Goal: Task Accomplishment & Management: Manage account settings

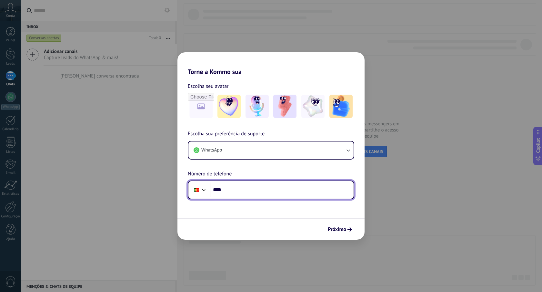
click at [245, 193] on input "****" at bounding box center [282, 189] width 144 height 15
type input "**********"
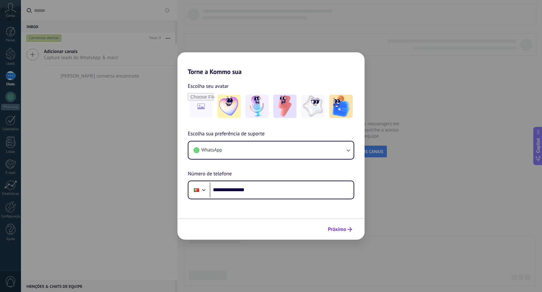
click at [343, 230] on span "Próximo" at bounding box center [337, 229] width 18 height 5
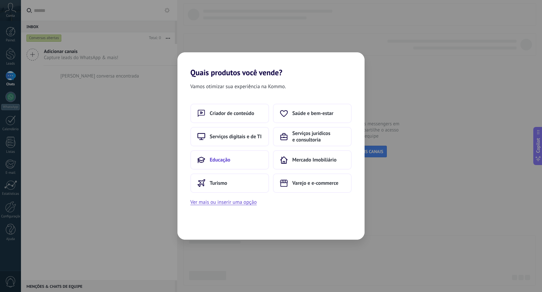
click at [226, 158] on span "Educação" at bounding box center [220, 159] width 21 height 6
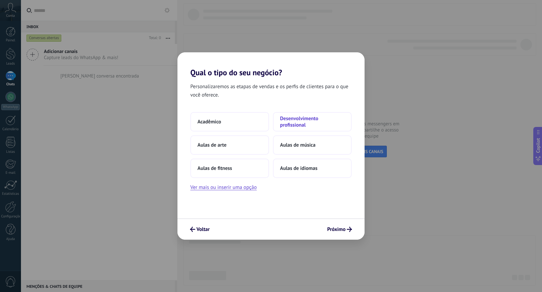
click at [282, 120] on span "Desenvolvimento profissional" at bounding box center [312, 121] width 65 height 13
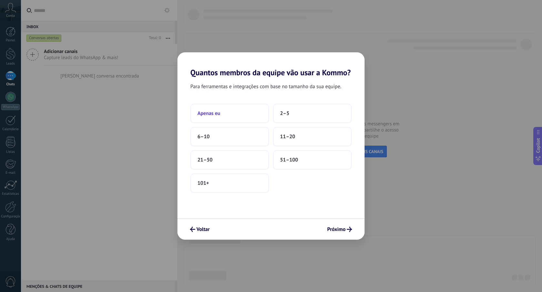
click at [245, 115] on button "Apenas eu" at bounding box center [229, 113] width 79 height 19
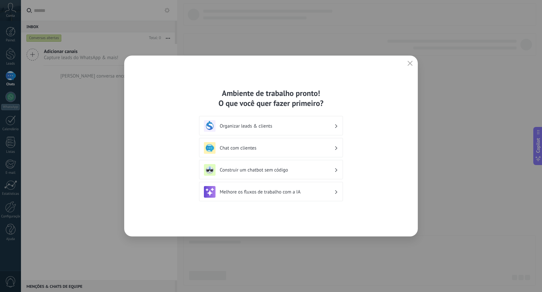
click at [272, 148] on h3 "Chat com clientes" at bounding box center [277, 148] width 115 height 6
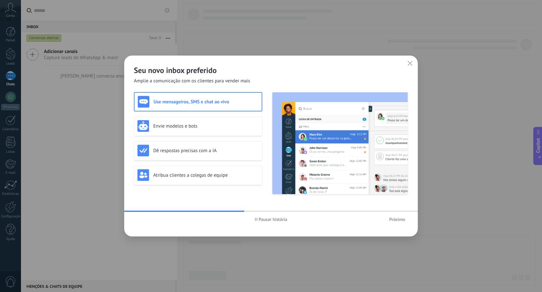
click at [395, 218] on span "Próximo" at bounding box center [397, 219] width 16 height 5
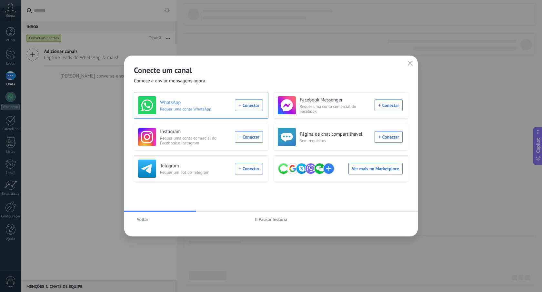
click at [251, 109] on div "WhatsApp Requer uma conta WhatsApp Conectar" at bounding box center [200, 105] width 125 height 18
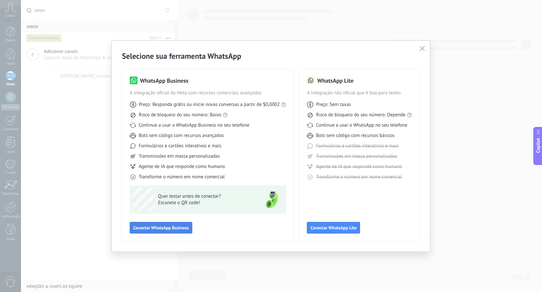
click at [165, 228] on span "Conectar WhatsApp Business" at bounding box center [160, 227] width 55 height 5
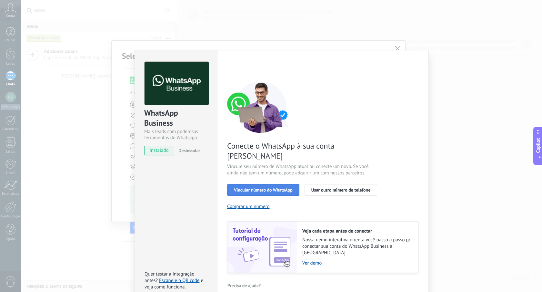
click at [254, 184] on button "Vincular número do WhatsApp" at bounding box center [263, 190] width 72 height 12
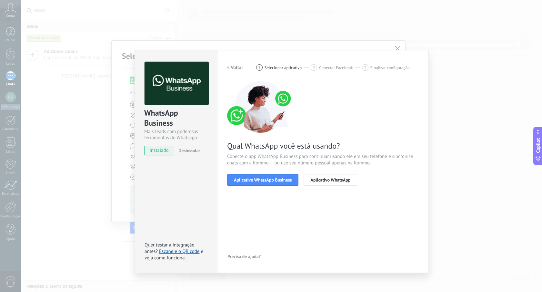
click at [254, 182] on button "Aplicativo WhatsApp Business" at bounding box center [262, 180] width 71 height 12
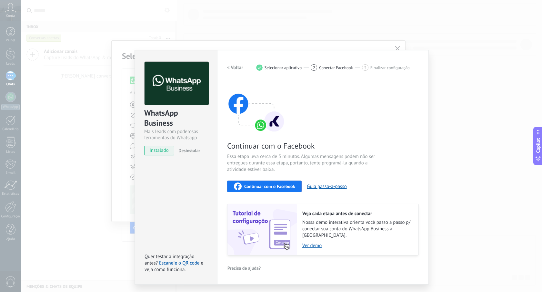
click at [238, 72] on button "< Voltar" at bounding box center [235, 68] width 16 height 12
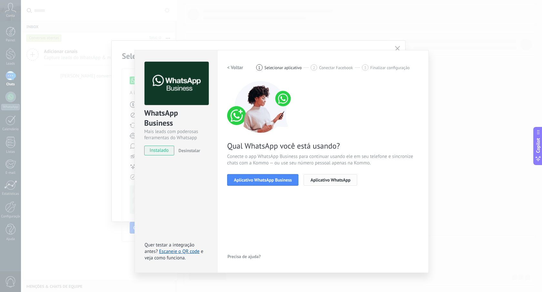
click at [328, 179] on span "Aplicativo WhatsApp" at bounding box center [330, 179] width 40 height 5
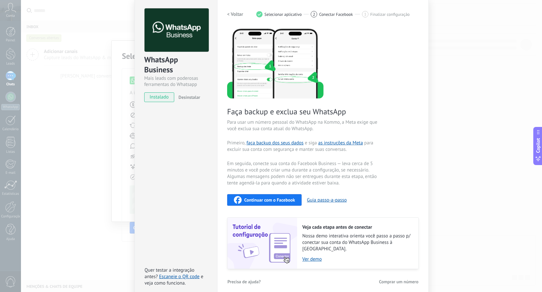
scroll to position [54, 0]
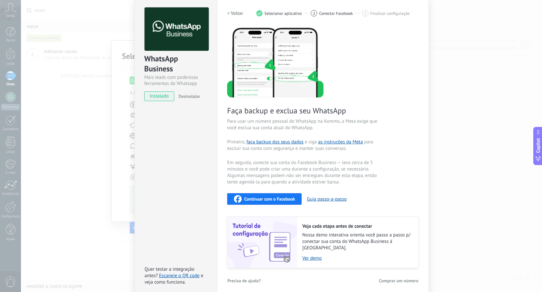
click at [269, 199] on span "Continuar com o Facebook" at bounding box center [269, 198] width 51 height 5
click at [79, 44] on div "WhatsApp Business Mais leads com poderosas ferramentas do Whatsapp instalado De…" at bounding box center [281, 146] width 521 height 292
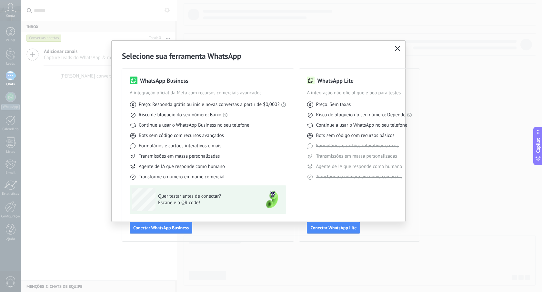
scroll to position [0, 0]
click at [400, 51] on span "button" at bounding box center [397, 49] width 5 height 6
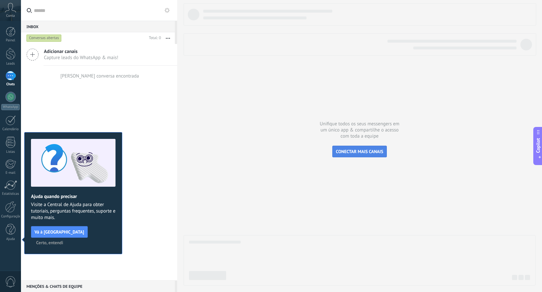
click at [364, 153] on span "CONECTAR MAIS CANAIS" at bounding box center [359, 151] width 47 height 6
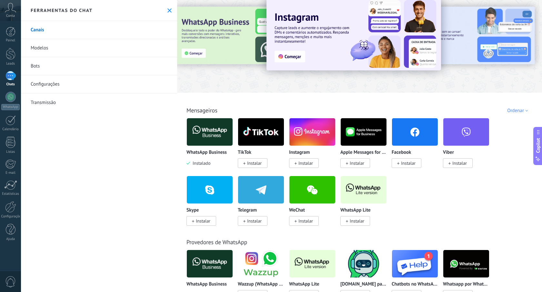
scroll to position [16, 0]
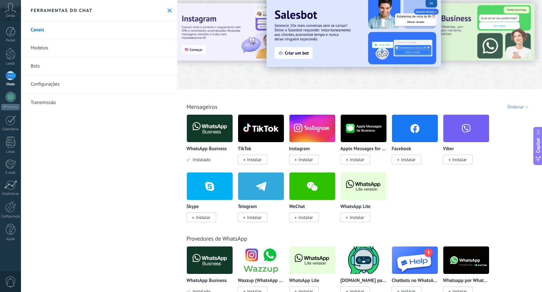
click at [350, 186] on img at bounding box center [364, 185] width 46 height 31
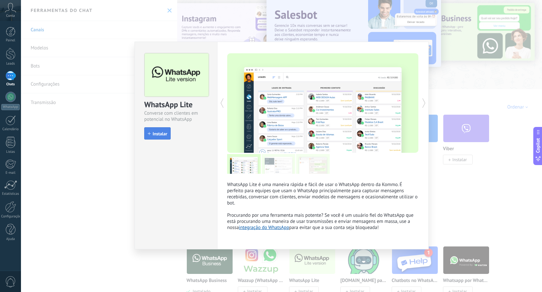
click at [156, 133] on span "Instalar" at bounding box center [160, 133] width 15 height 5
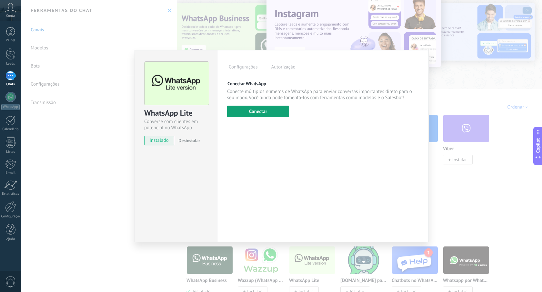
click at [261, 114] on button "Conectar" at bounding box center [258, 111] width 62 height 12
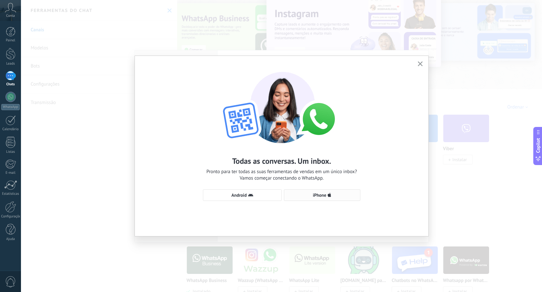
click at [305, 194] on span "iPhone" at bounding box center [321, 194] width 69 height 5
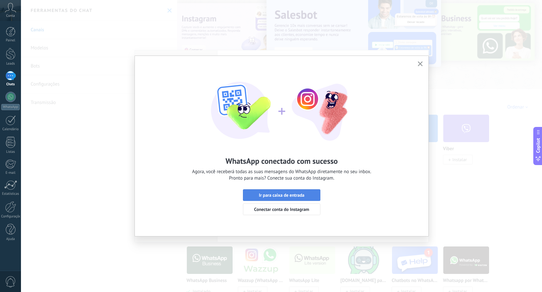
click at [298, 194] on span "Ir para caixa de entrada" at bounding box center [281, 195] width 45 height 5
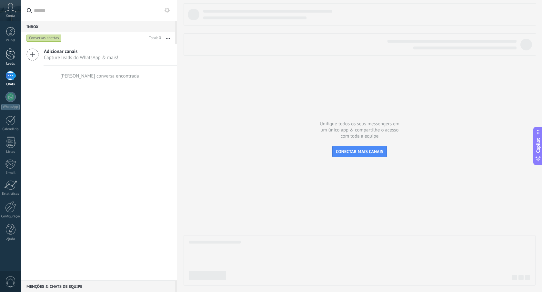
click at [11, 55] on div at bounding box center [11, 54] width 10 height 12
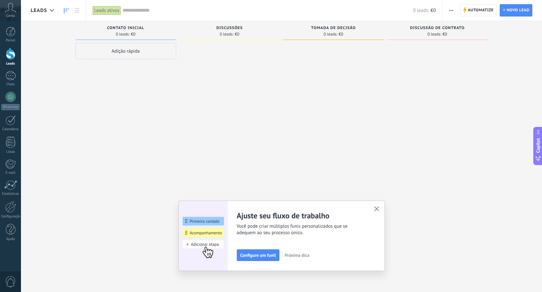
click at [137, 29] on span "Contato inicial" at bounding box center [125, 28] width 37 height 5
click at [232, 26] on span "Discussões" at bounding box center [229, 28] width 26 height 5
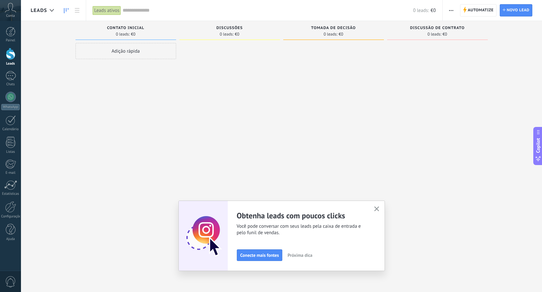
click at [378, 207] on icon "button" at bounding box center [376, 208] width 5 height 5
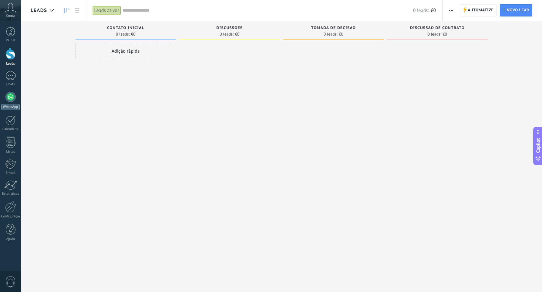
click at [6, 99] on div at bounding box center [10, 97] width 10 height 10
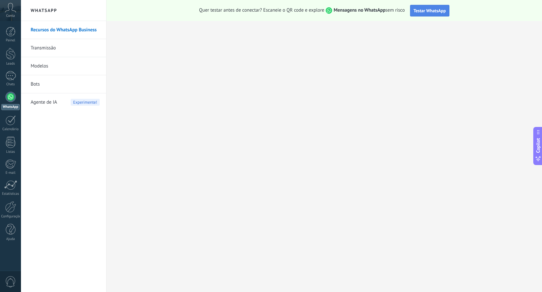
click at [422, 10] on span "Testar WhatsApp" at bounding box center [430, 11] width 32 height 6
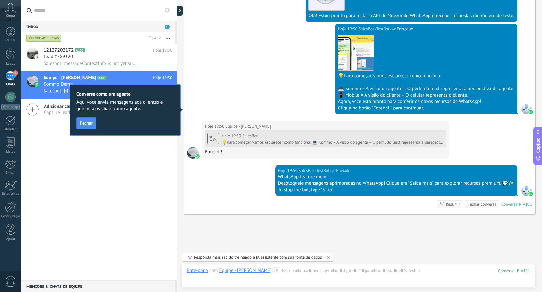
scroll to position [198, 0]
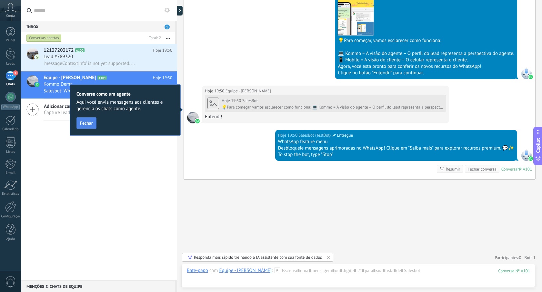
click at [85, 126] on button "Fechar" at bounding box center [86, 123] width 20 height 12
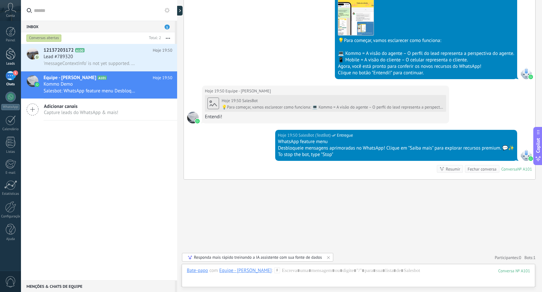
click at [8, 54] on div at bounding box center [11, 54] width 10 height 12
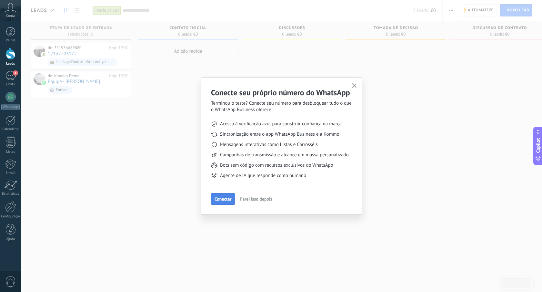
click at [225, 200] on span "Conectar" at bounding box center [223, 198] width 17 height 5
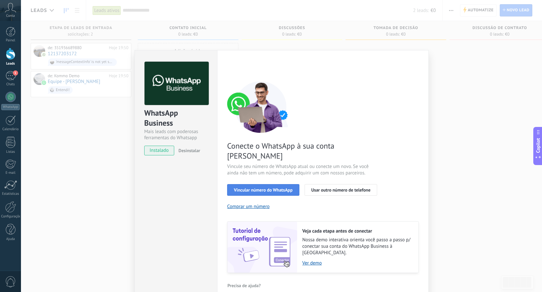
click at [247, 187] on span "Vincular número do WhatsApp" at bounding box center [263, 189] width 59 height 5
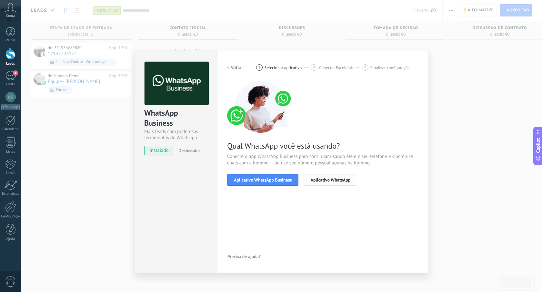
click at [316, 184] on button "Aplicativo WhatsApp" at bounding box center [331, 180] width 54 height 12
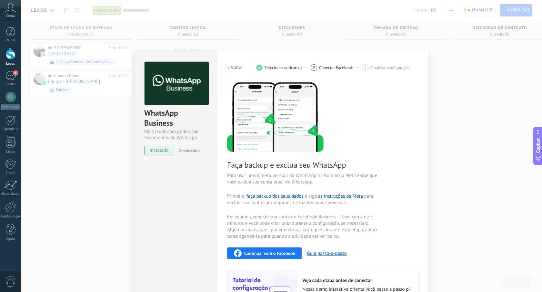
click at [110, 133] on div "WhatsApp Business Mais leads com poderosas ferramentas do Whatsapp instalado De…" at bounding box center [281, 146] width 521 height 292
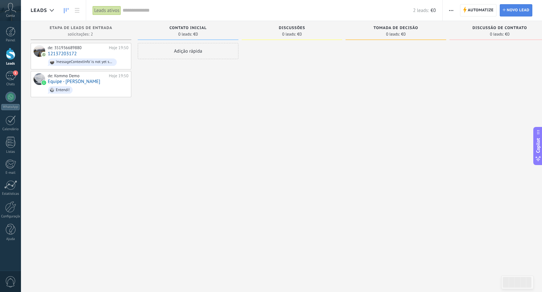
click at [506, 12] on link "Lead Novo lead" at bounding box center [516, 10] width 33 height 12
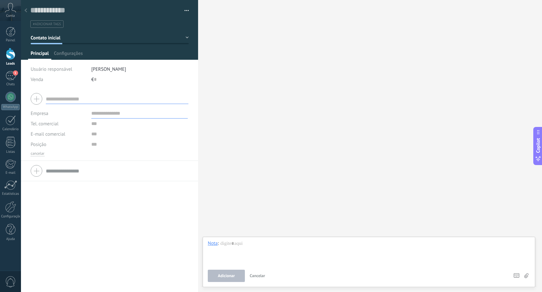
click at [27, 11] on div at bounding box center [25, 11] width 9 height 13
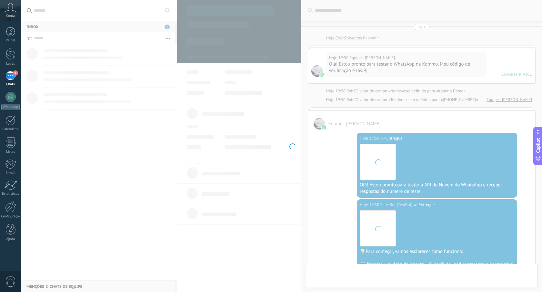
scroll to position [224, 0]
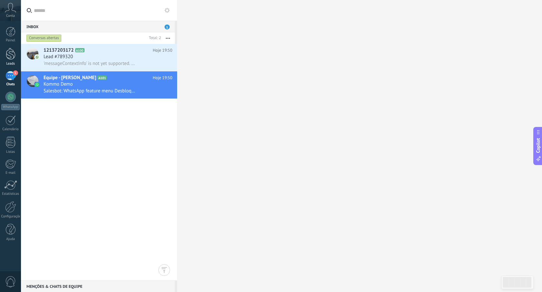
click at [12, 55] on div at bounding box center [11, 54] width 10 height 12
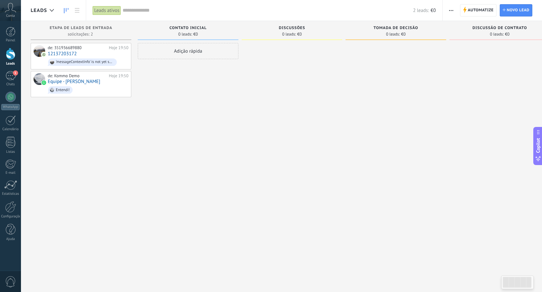
click at [446, 10] on div "Automatize Nova transmissão Editar funil de vendas Editar layout de cartão Impo…" at bounding box center [451, 10] width 11 height 13
click at [451, 10] on use "button" at bounding box center [451, 10] width 4 height 1
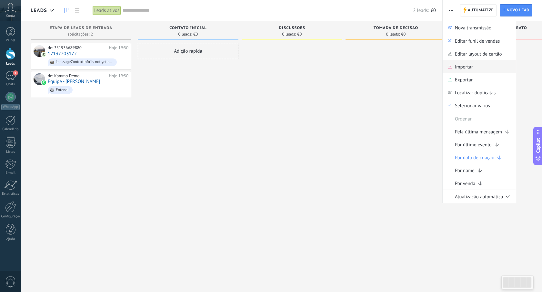
click at [465, 68] on span "Importar" at bounding box center [464, 66] width 18 height 13
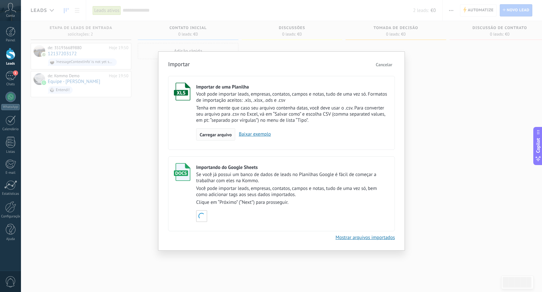
click at [219, 134] on span "Carregar arquivo" at bounding box center [216, 134] width 32 height 5
click at [0, 0] on input "Importar de uma Planilha Você pode importar leads, empresas, contatos, campos e…" at bounding box center [0, 0] width 0 height 0
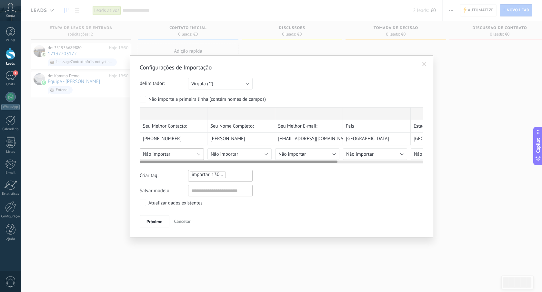
click at [185, 156] on div "Seu Melhor Contacto: Seu Nome Completo: Seu Melhor E-mail: País Estado Cidade […" at bounding box center [282, 135] width 284 height 56
click at [201, 152] on div "Seu Melhor Contacto: Seu Nome Completo: Seu Melhor E-mail: País Estado Cidade […" at bounding box center [282, 135] width 284 height 56
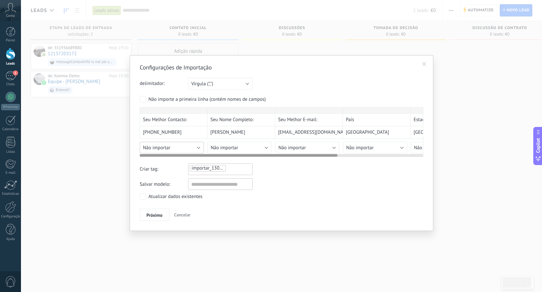
click at [196, 157] on div "Configurações de Importação delimitador: Ponto e vírgula (";") Vírgula (",") Ta…" at bounding box center [282, 142] width 284 height 157
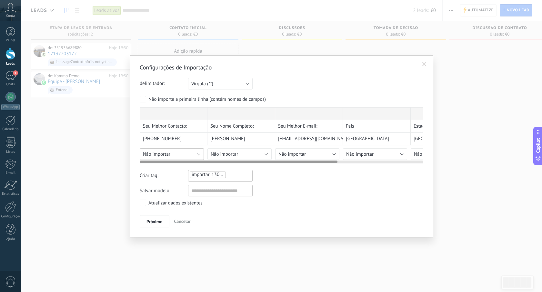
click at [199, 152] on div "Seu Melhor Contacto: Seu Nome Completo: Seu Melhor E-mail: País Estado Cidade […" at bounding box center [282, 135] width 284 height 56
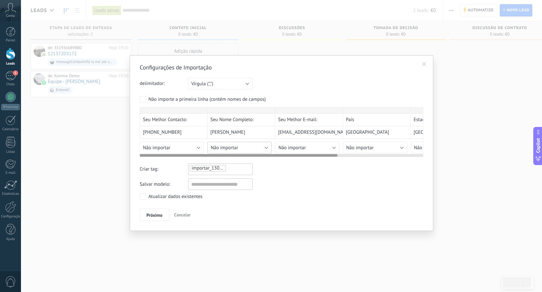
click at [242, 155] on div "Seu Melhor Contacto: Seu Nome Completo: Seu Melhor E-mail: País Estado Cidade […" at bounding box center [282, 132] width 284 height 50
click at [254, 157] on div "Configurações de Importação delimitador: Ponto e vírgula (";") Vírgula (",") Ta…" at bounding box center [282, 142] width 284 height 157
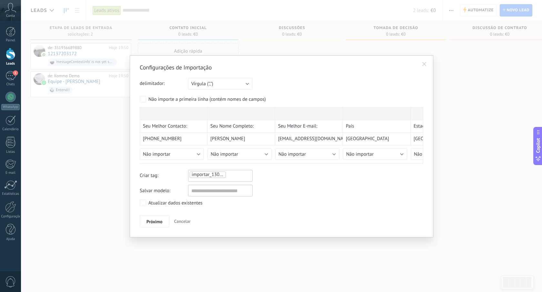
click at [229, 176] on ul "importar_13092025_1952" at bounding box center [211, 175] width 45 height 8
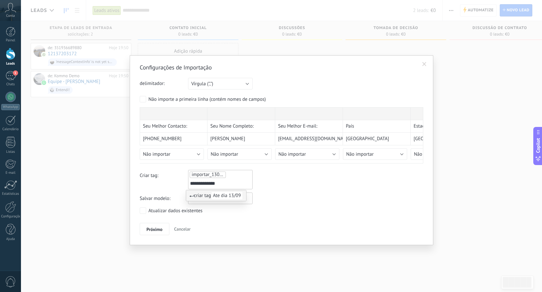
type input "**********"
click at [287, 182] on div "**********" at bounding box center [282, 179] width 284 height 19
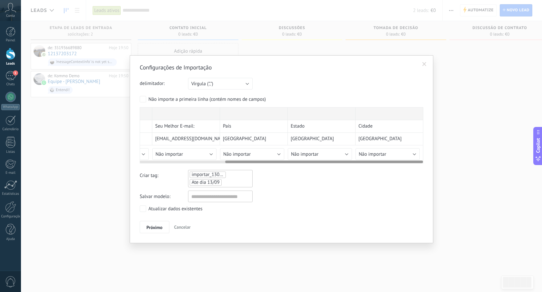
scroll to position [0, 123]
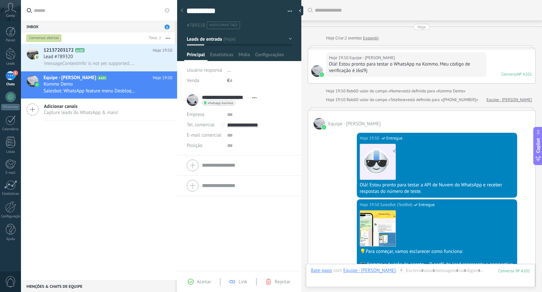
scroll to position [224, 0]
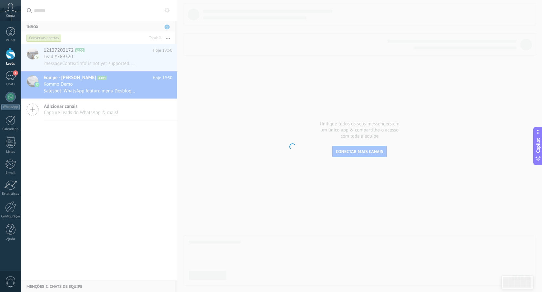
scroll to position [10, 0]
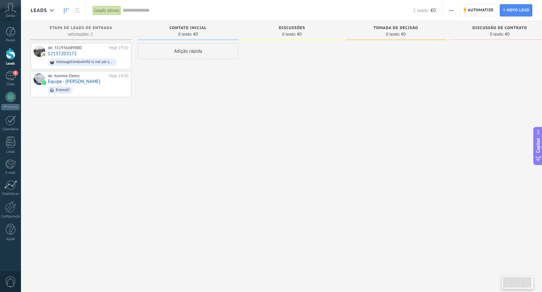
click at [448, 9] on button "button" at bounding box center [451, 10] width 9 height 12
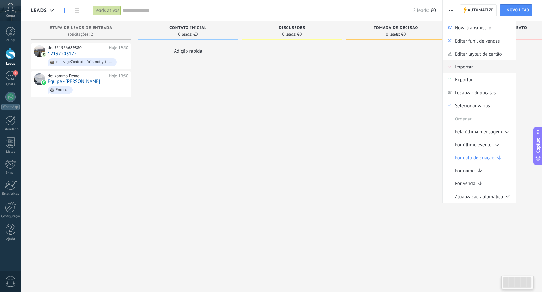
click at [461, 66] on span "Importar" at bounding box center [464, 66] width 18 height 13
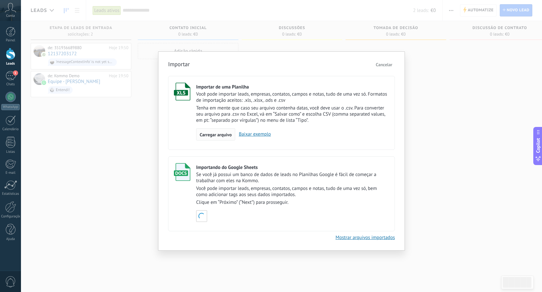
click at [220, 134] on span "Carregar arquivo" at bounding box center [216, 134] width 32 height 5
click at [0, 0] on input "Importar de uma Planilha Você pode importar leads, empresas, contatos, campos e…" at bounding box center [0, 0] width 0 height 0
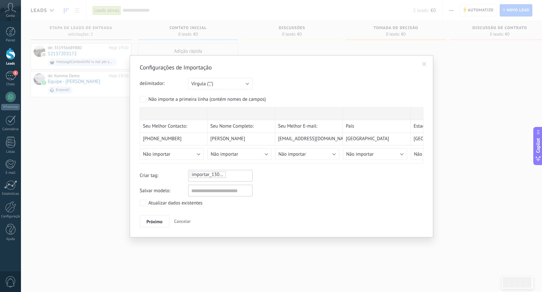
click at [232, 174] on ul "importar_13092025_1953" at bounding box center [211, 175] width 45 height 8
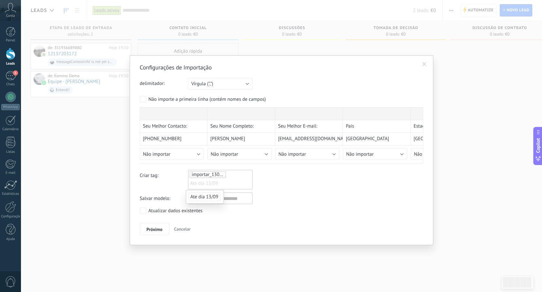
click at [200, 199] on span "Ate dia 13/09" at bounding box center [204, 196] width 32 height 9
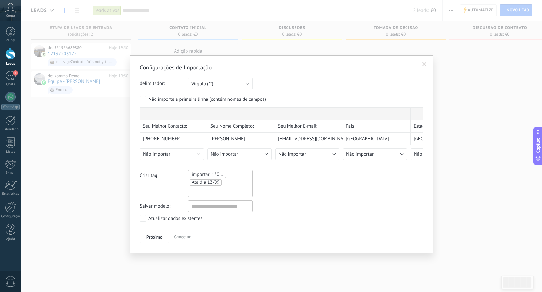
click at [310, 197] on div "Criar tag: importar_13092025_1953 Ate dia 13/09" at bounding box center [282, 183] width 284 height 27
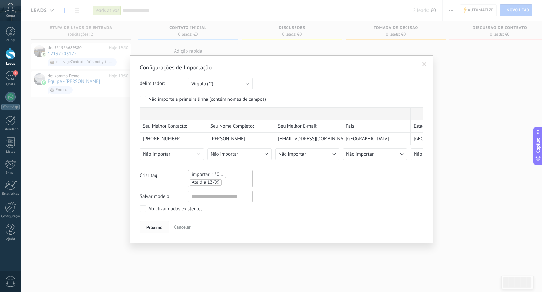
click at [156, 228] on span "Próximo" at bounding box center [154, 227] width 16 height 5
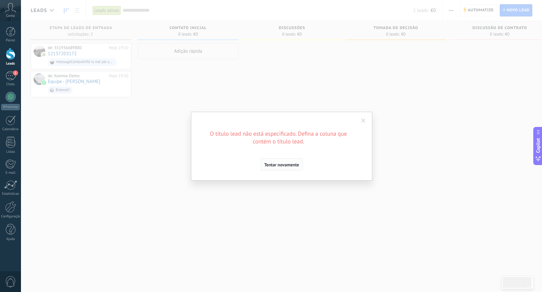
click at [282, 165] on span "Tentar novamente" at bounding box center [281, 164] width 35 height 5
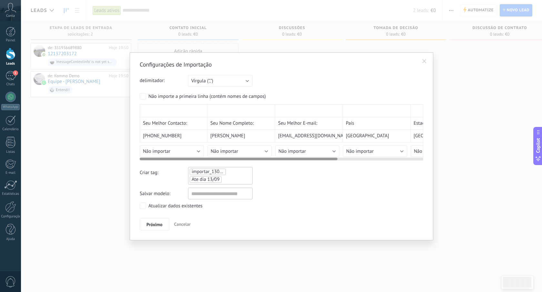
click at [193, 125] on div "Seu Melhor Contacto: Seu Nome Completo: Seu Melhor E-mail: País Estado Cidade […" at bounding box center [343, 130] width 407 height 53
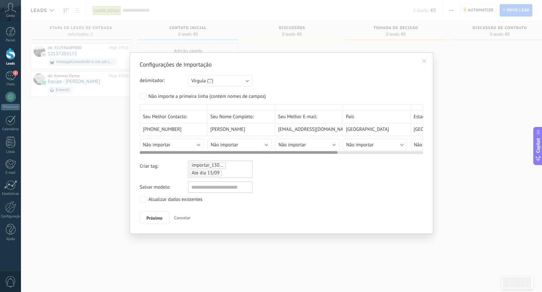
scroll to position [0, 0]
drag, startPoint x: 193, startPoint y: 125, endPoint x: 193, endPoint y: 113, distance: 11.6
click at [193, 113] on div "Seu Melhor Contacto:" at bounding box center [173, 117] width 68 height 13
click at [194, 148] on button "Não importar" at bounding box center [171, 145] width 64 height 12
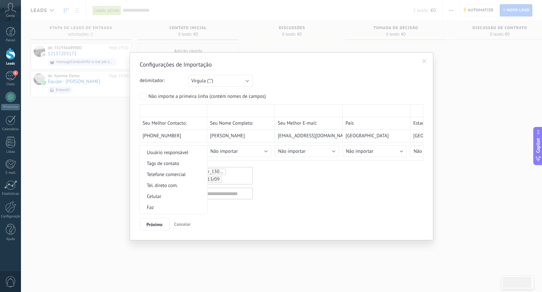
scroll to position [118, 0]
click at [179, 196] on span "Celular" at bounding box center [173, 196] width 66 height 6
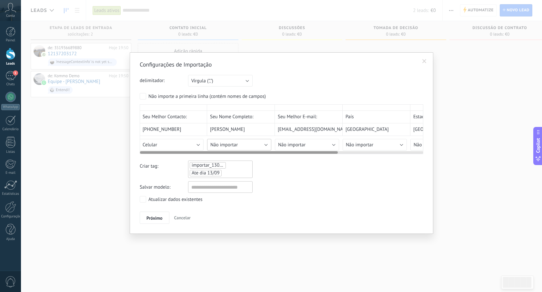
click at [250, 150] on div "Seu Melhor Contacto: Seu Nome Completo: Seu Melhor E-mail: País Estado Cidade […" at bounding box center [282, 129] width 284 height 50
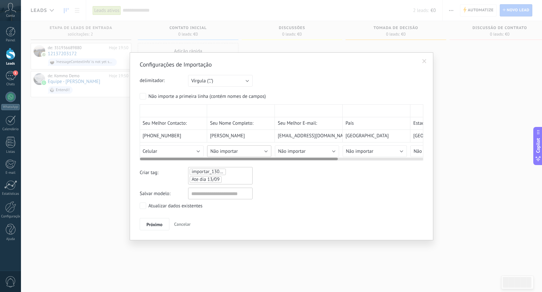
click at [266, 147] on button "Não importar" at bounding box center [239, 151] width 64 height 12
click at [320, 145] on button "Não importar" at bounding box center [307, 151] width 64 height 12
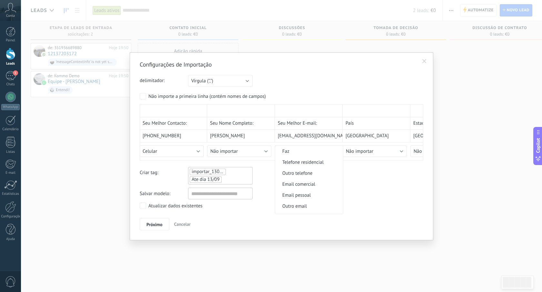
scroll to position [174, 0]
click at [308, 196] on span "Email pessoal" at bounding box center [308, 195] width 66 height 6
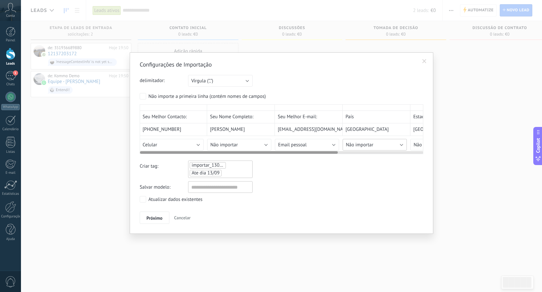
click at [384, 147] on button "Não importar" at bounding box center [375, 145] width 64 height 12
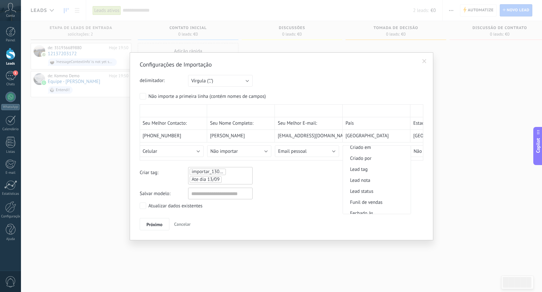
scroll to position [311, 0]
click at [320, 147] on button "Email pessoal" at bounding box center [307, 151] width 64 height 12
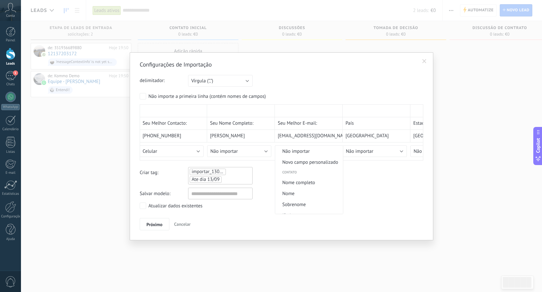
click at [320, 147] on button "Telefone residencial" at bounding box center [307, 151] width 64 height 12
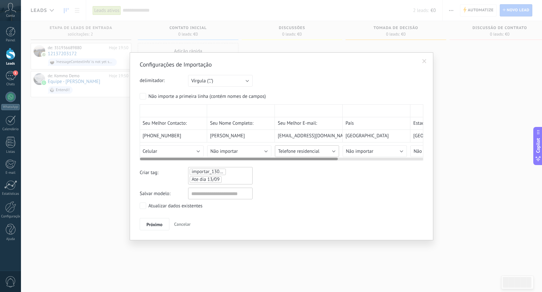
click at [327, 152] on div "Seu Melhor Contacto: Seu Nome Completo: Seu Melhor E-mail: País Estado Cidade […" at bounding box center [282, 132] width 284 height 56
click at [326, 148] on button "Telefone residencial" at bounding box center [307, 151] width 64 height 12
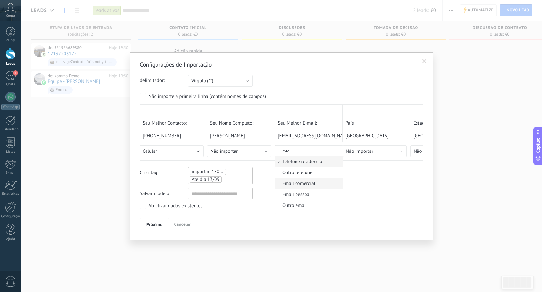
scroll to position [176, 0]
click at [312, 196] on span "Email pessoal" at bounding box center [308, 193] width 66 height 6
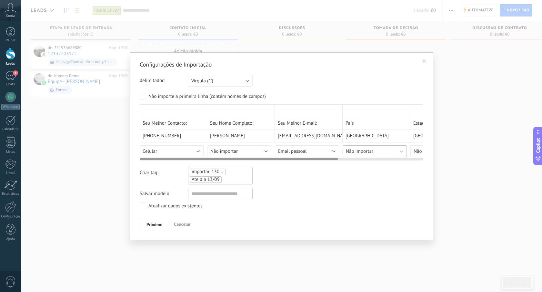
click at [366, 150] on span "Não importar" at bounding box center [359, 151] width 27 height 6
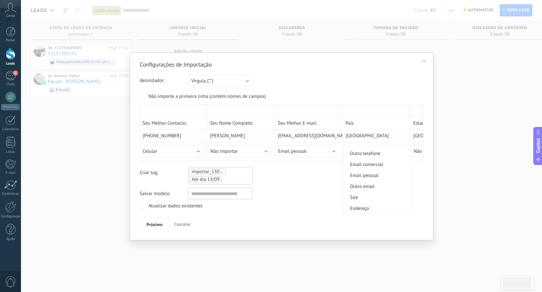
scroll to position [639, 0]
click at [369, 207] on span "Endereço" at bounding box center [376, 208] width 66 height 6
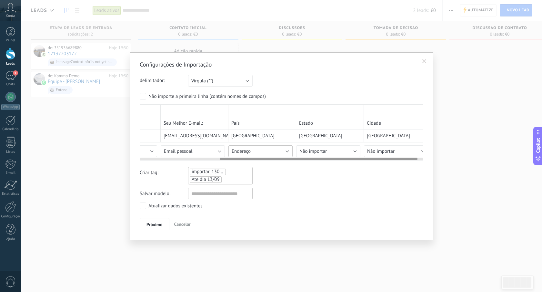
scroll to position [0, 115]
click at [343, 150] on div "Seu Melhor Contacto: Seu Nome Completo: Seu Melhor E-mail: País Estado Cidade […" at bounding box center [282, 132] width 284 height 56
click at [346, 148] on button "Não importar" at bounding box center [328, 151] width 64 height 12
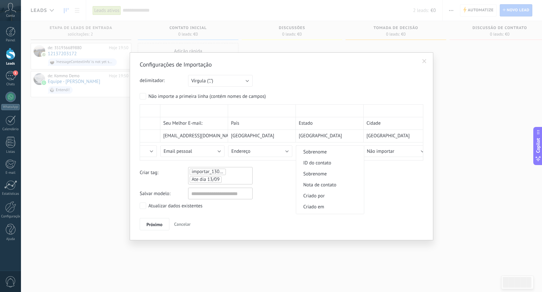
scroll to position [54, 0]
click at [341, 163] on span "ID do contato" at bounding box center [329, 161] width 66 height 6
click at [157, 220] on button "Próximo" at bounding box center [155, 224] width 30 height 12
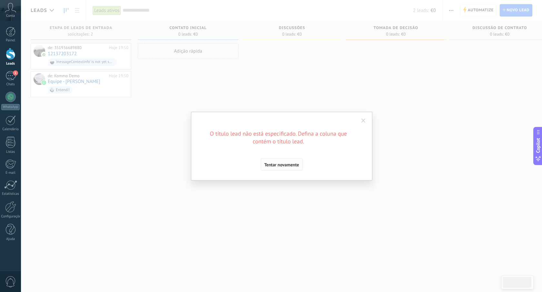
click at [287, 162] on span "Tentar novamente" at bounding box center [281, 164] width 35 height 5
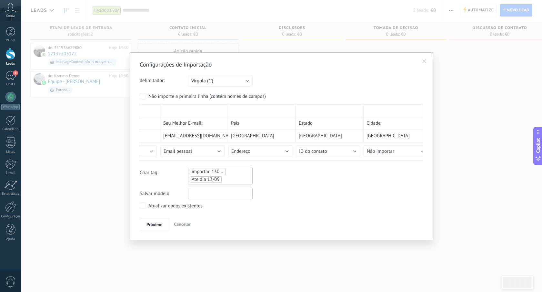
click at [207, 196] on input "text" at bounding box center [220, 193] width 65 height 12
type input "**********"
click at [156, 225] on span "Próximo" at bounding box center [154, 224] width 16 height 5
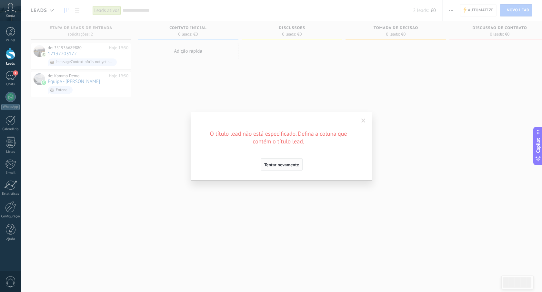
click at [279, 159] on button "Tentar novamente" at bounding box center [282, 164] width 42 height 12
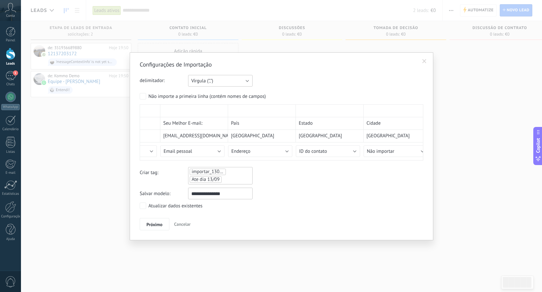
click at [217, 81] on button "Vírgula (",")" at bounding box center [220, 81] width 65 height 12
click at [219, 96] on li "Vírgula (",")" at bounding box center [218, 91] width 68 height 11
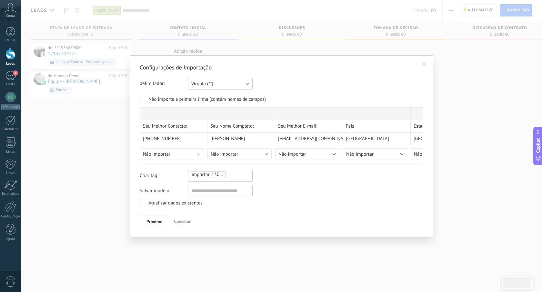
click at [224, 88] on button "Vírgula (",")" at bounding box center [220, 84] width 65 height 12
click at [218, 95] on span "Vírgula (",")" at bounding box center [217, 95] width 66 height 6
click at [146, 203] on label "Atualizar dados existentes" at bounding box center [171, 202] width 63 height 6
click at [153, 218] on button "Próximo" at bounding box center [155, 221] width 30 height 12
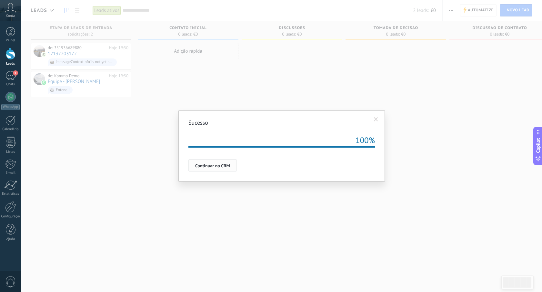
click at [209, 165] on span "Continuar no CRM" at bounding box center [212, 165] width 35 height 5
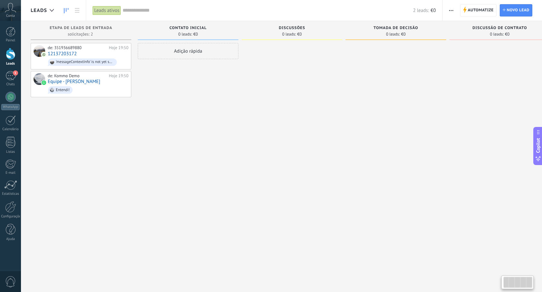
scroll to position [0, 18]
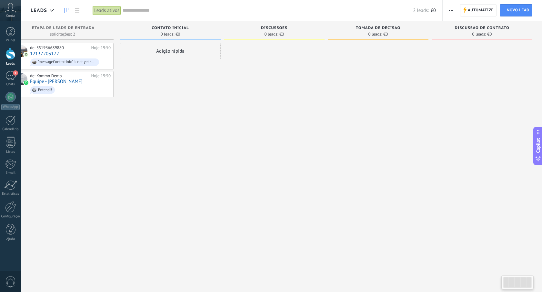
click at [449, 13] on span "button" at bounding box center [451, 10] width 4 height 12
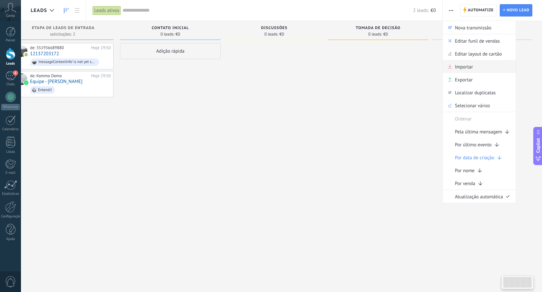
click at [464, 70] on span "Importar" at bounding box center [464, 66] width 18 height 13
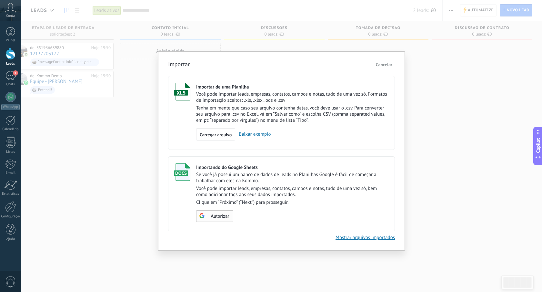
click at [217, 218] on span "Autorizar" at bounding box center [220, 216] width 18 height 5
click at [216, 218] on span "Escolher tabela" at bounding box center [220, 216] width 29 height 5
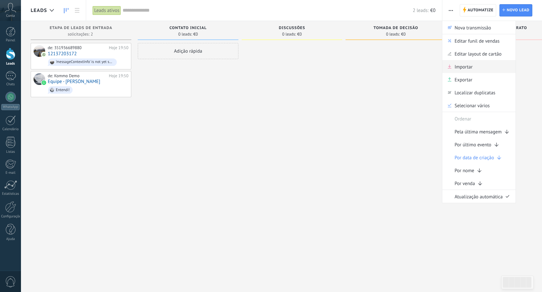
click at [469, 66] on span "Importar" at bounding box center [464, 66] width 18 height 13
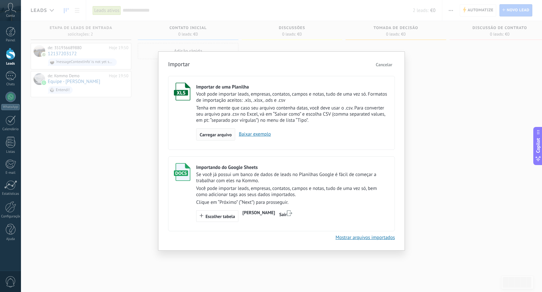
click at [216, 132] on span "Carregar arquivo" at bounding box center [216, 134] width 32 height 5
click at [0, 0] on input "Importar de uma Planilha Você pode importar leads, empresas, contatos, campos e…" at bounding box center [0, 0] width 0 height 0
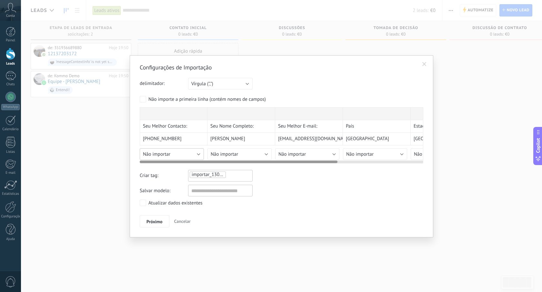
click at [187, 156] on div "Seu Melhor Contacto: Seu Nome Completo: Seu Melhor E-mail: País Estado Cidade […" at bounding box center [282, 135] width 284 height 56
click at [188, 151] on button "Não importar" at bounding box center [172, 154] width 64 height 12
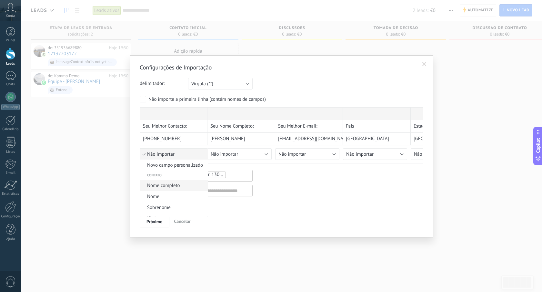
click at [170, 188] on span "Nome completo" at bounding box center [173, 185] width 66 height 6
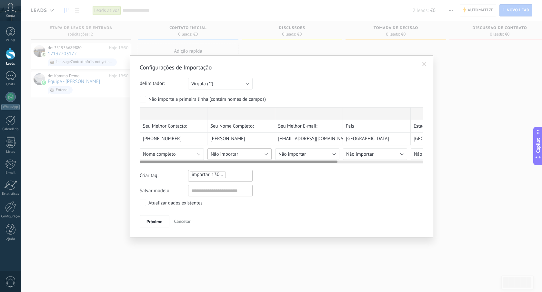
click at [225, 153] on span "Não importar" at bounding box center [224, 154] width 27 height 6
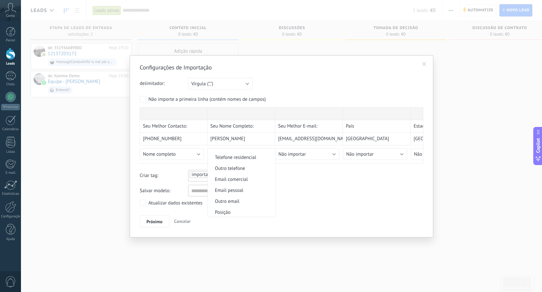
scroll to position [182, 0]
click at [236, 193] on span "Email pessoal" at bounding box center [241, 190] width 66 height 6
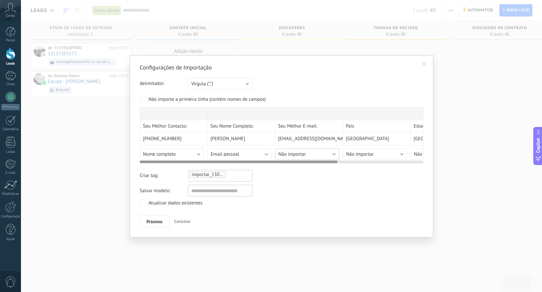
click at [296, 150] on button "Não importar" at bounding box center [307, 154] width 64 height 12
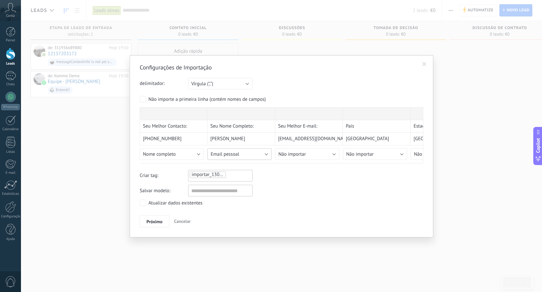
click at [247, 152] on div "Seu Melhor Contacto: Seu Nome Completo: Seu Melhor E-mail: País Estado Cidade […" at bounding box center [282, 135] width 284 height 56
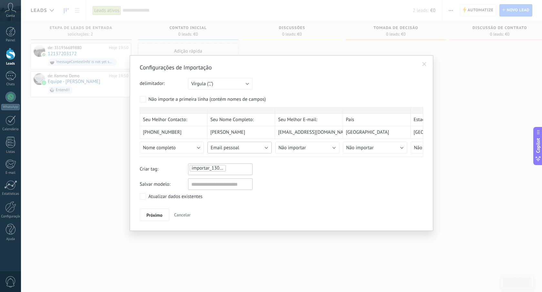
click at [247, 152] on div "Seu Melhor Contacto: Seu Nome Completo: Seu Melhor E-mail: País Estado Cidade […" at bounding box center [282, 132] width 284 height 50
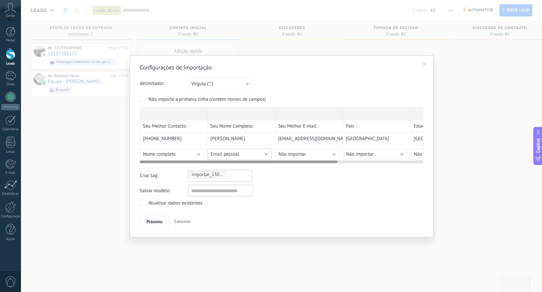
click at [250, 148] on button "Email pessoal" at bounding box center [239, 154] width 64 height 12
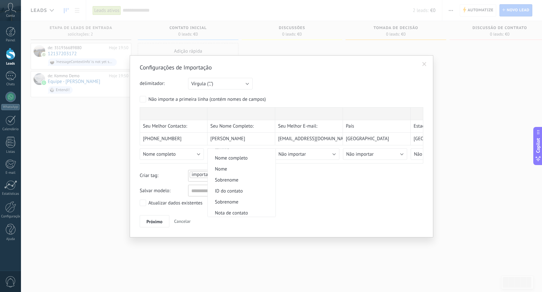
scroll to position [26, 0]
click at [243, 157] on span "Nome completo" at bounding box center [241, 159] width 66 height 6
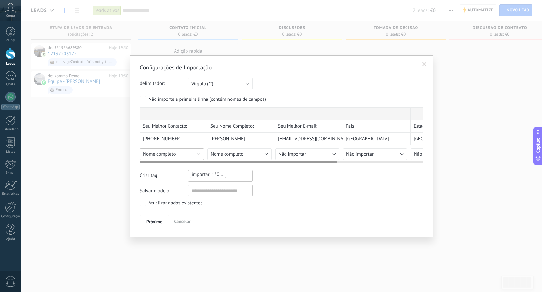
click at [191, 153] on div "Seu Melhor Contacto: Seu Nome Completo: Seu Melhor E-mail: País Estado Cidade […" at bounding box center [282, 135] width 284 height 56
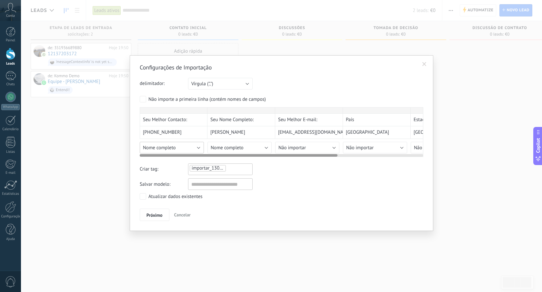
click at [191, 150] on button "Nome completo" at bounding box center [172, 148] width 64 height 12
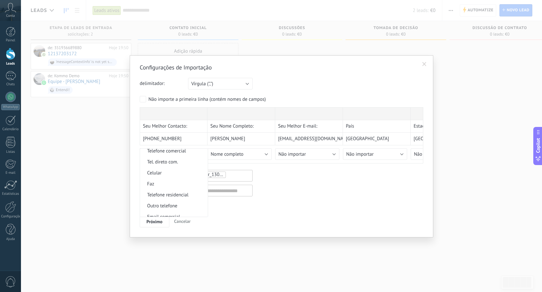
scroll to position [587, 0]
click at [173, 168] on span "Celular" at bounding box center [173, 165] width 66 height 6
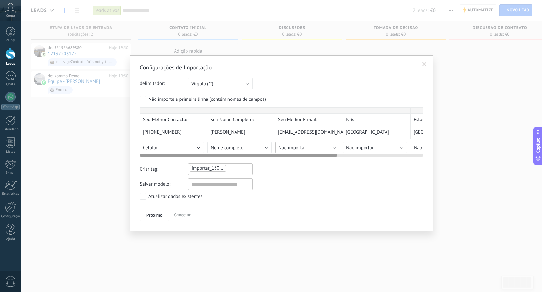
click at [310, 150] on button "Não importar" at bounding box center [307, 148] width 64 height 12
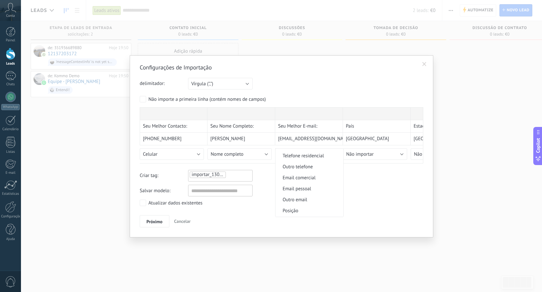
scroll to position [176, 0]
click at [306, 199] on span "Email pessoal" at bounding box center [309, 196] width 66 height 6
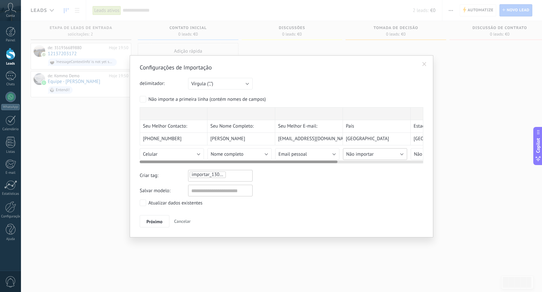
click at [388, 150] on button "Não importar" at bounding box center [375, 154] width 64 height 12
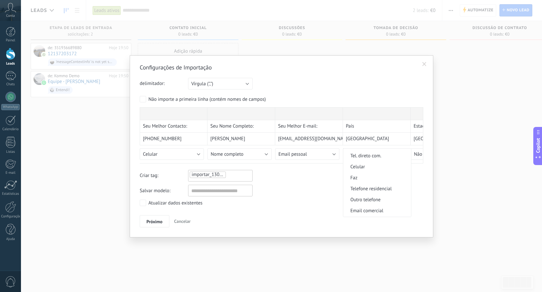
scroll to position [639, 0]
click at [374, 210] on span "Endereço" at bounding box center [376, 211] width 66 height 6
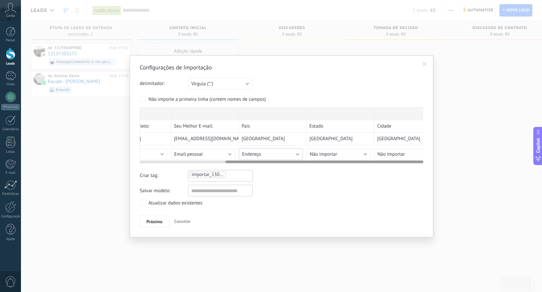
scroll to position [0, 123]
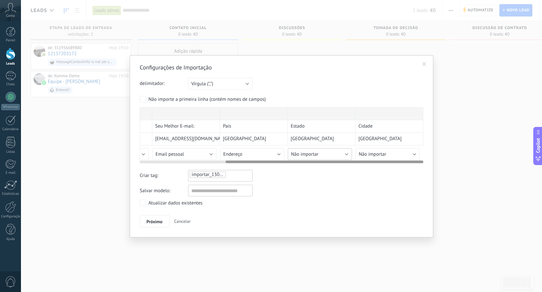
click at [319, 150] on button "Não importar" at bounding box center [320, 154] width 64 height 12
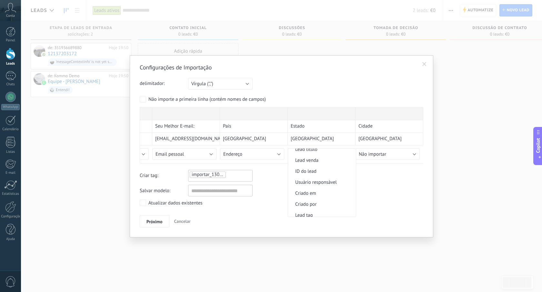
scroll to position [264, 0]
click at [318, 175] on span "ID do lead" at bounding box center [321, 172] width 66 height 6
click at [149, 223] on span "Próximo" at bounding box center [154, 221] width 16 height 5
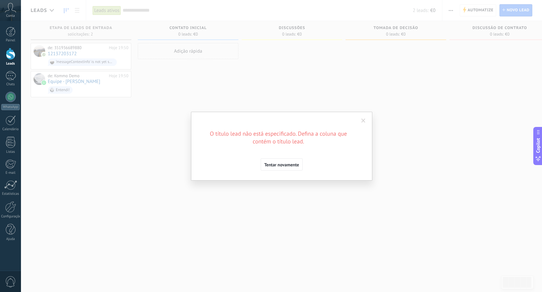
click at [278, 171] on div "Configurações de Importação delimitador: Ponto e vírgula (";") Vírgula (",") Ta…" at bounding box center [281, 146] width 181 height 69
click at [278, 166] on span "Tentar novamente" at bounding box center [281, 164] width 35 height 5
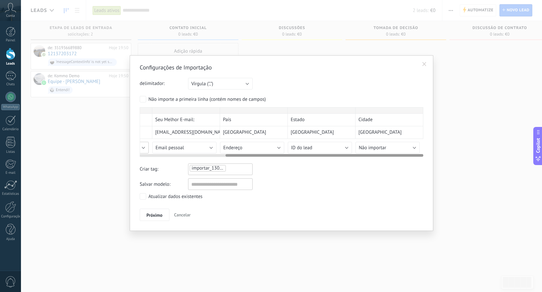
click at [143, 153] on div "Seu Melhor Contacto: Seu Nome Completo: Seu Melhor E-mail: País Estado Cidade […" at bounding box center [282, 132] width 284 height 50
click at [143, 151] on button "Nome completo" at bounding box center [117, 148] width 64 height 12
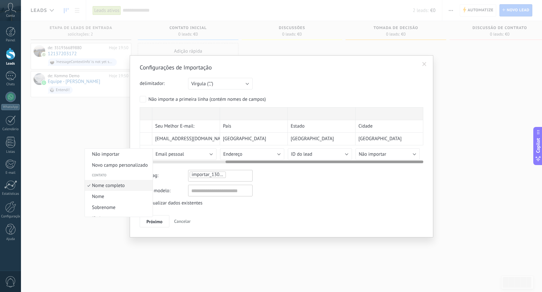
scroll to position [4, 0]
click at [130, 179] on span "Nome completo" at bounding box center [118, 181] width 66 height 6
click at [233, 175] on ul "importar_13092025_1958" at bounding box center [211, 175] width 45 height 8
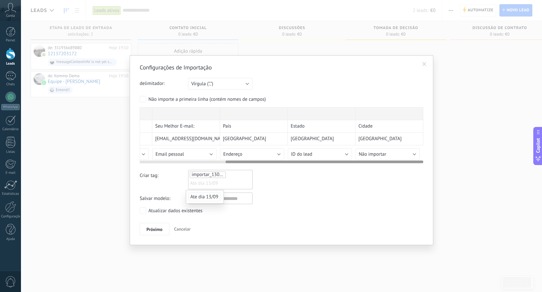
click at [211, 198] on span "Ate dia 13/09" at bounding box center [204, 196] width 32 height 9
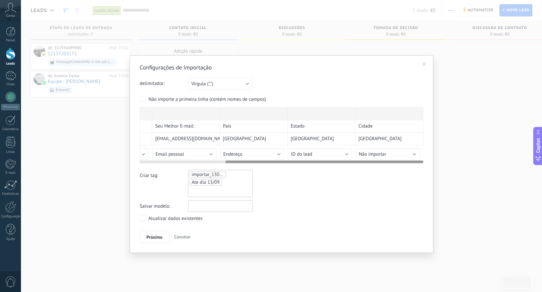
click at [191, 206] on input "text" at bounding box center [220, 206] width 65 height 12
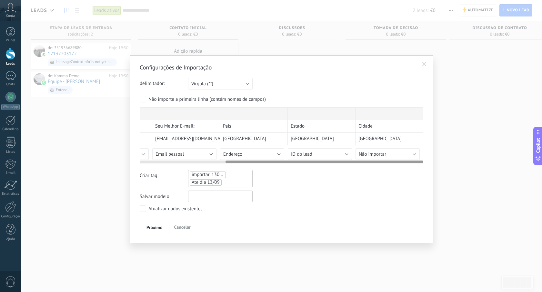
click at [196, 196] on input "text" at bounding box center [220, 196] width 65 height 12
click at [138, 210] on div "Configurações de Importação delimitador: Ponto e vírgula (";") Vírgula (",") Ta…" at bounding box center [282, 149] width 304 height 188
click at [147, 219] on div "Configurações de Importação delimitador: Ponto e vírgula (";") Vírgula (",") Ta…" at bounding box center [282, 148] width 284 height 169
click at [149, 224] on button "Próximo" at bounding box center [155, 227] width 30 height 12
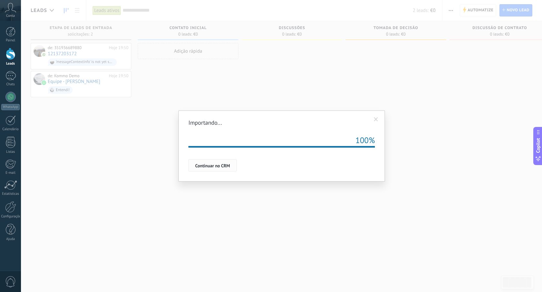
click at [222, 164] on span "Continuar no CRM" at bounding box center [212, 165] width 35 height 5
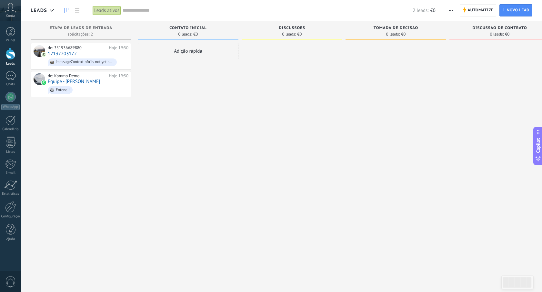
click at [4, 55] on link "Leads" at bounding box center [10, 57] width 21 height 18
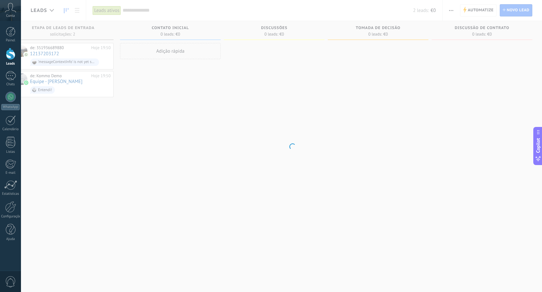
scroll to position [0, 17]
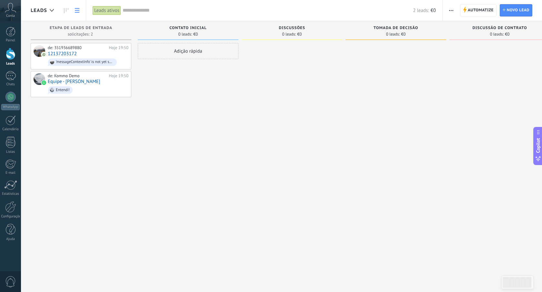
click at [80, 11] on link at bounding box center [77, 10] width 11 height 13
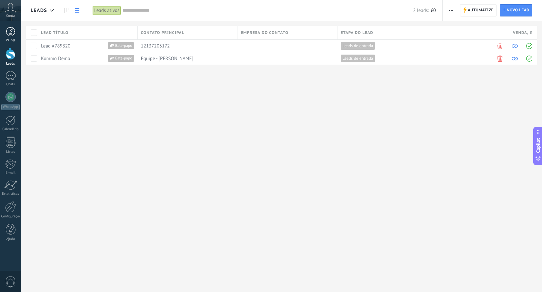
click at [12, 41] on div "Painel" at bounding box center [10, 40] width 19 height 4
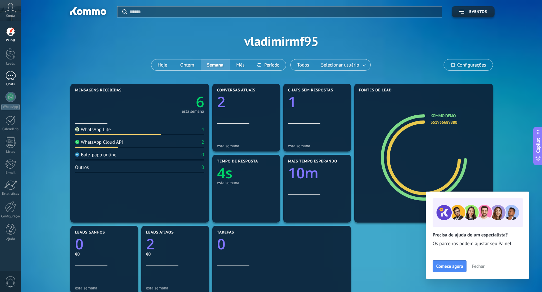
click at [15, 76] on div at bounding box center [10, 75] width 10 height 9
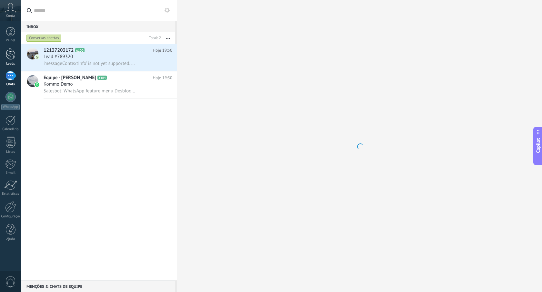
click at [11, 56] on div at bounding box center [11, 54] width 10 height 12
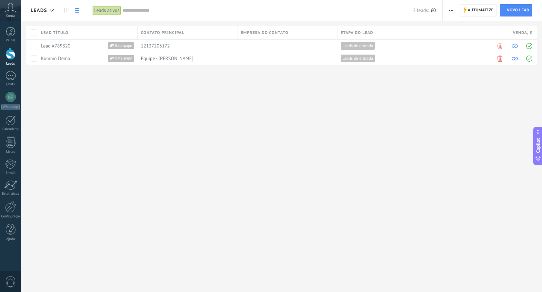
click at [453, 10] on use "button" at bounding box center [451, 10] width 4 height 1
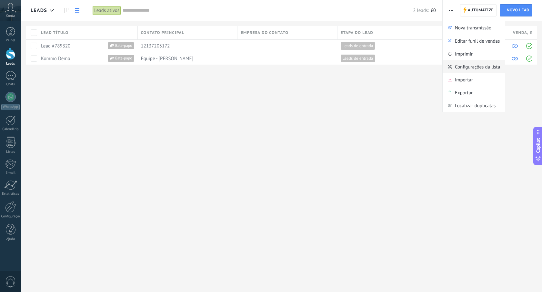
click at [473, 66] on span "Configurações da lista" at bounding box center [477, 66] width 45 height 13
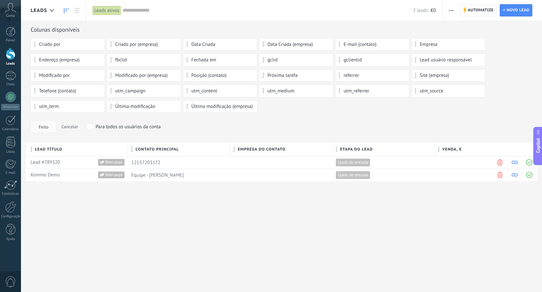
click at [67, 10] on icon at bounding box center [66, 10] width 5 height 5
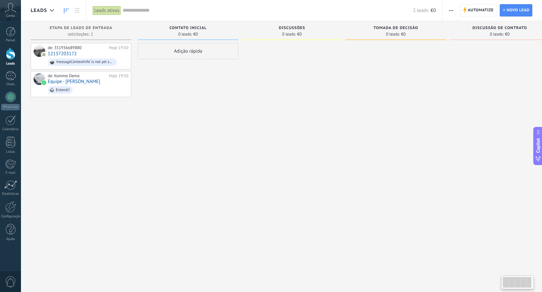
click at [112, 10] on div "Leads ativos" at bounding box center [107, 10] width 28 height 9
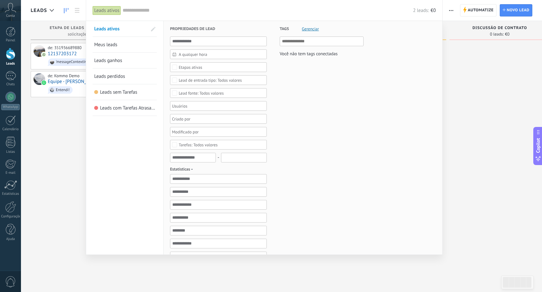
click at [133, 8] on input "text" at bounding box center [268, 10] width 290 height 7
click at [121, 45] on link "Meus leads" at bounding box center [124, 44] width 61 height 15
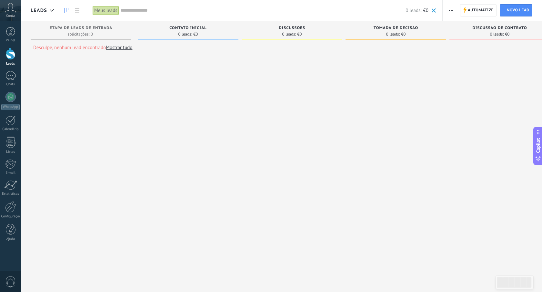
click at [109, 14] on div "Meus leads" at bounding box center [106, 10] width 26 height 9
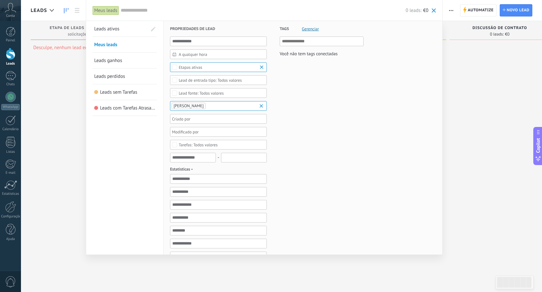
click at [115, 105] on span "Leads com Tarefas Atrasadas" at bounding box center [129, 108] width 58 height 6
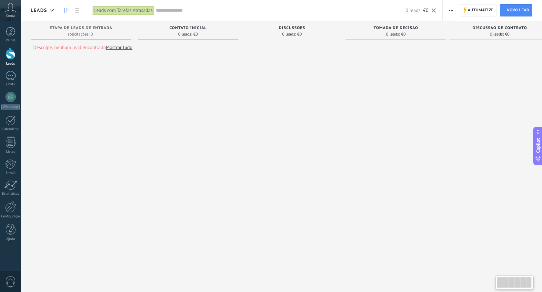
click at [114, 10] on div "Leads com Tarefas Atrasadas" at bounding box center [124, 10] width 62 height 9
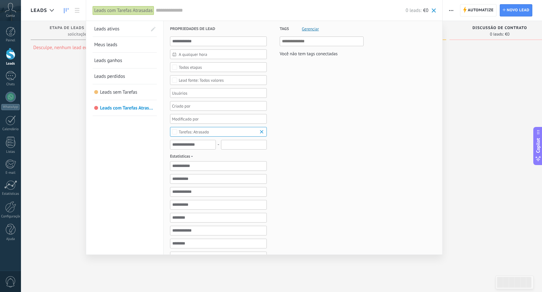
click at [116, 89] on span "Leads sem Tarefas" at bounding box center [118, 92] width 37 height 6
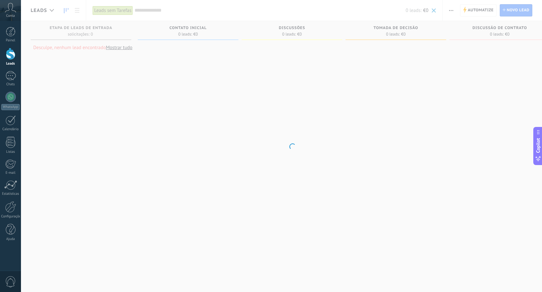
click at [116, 10] on div "Leads sem Tarefas" at bounding box center [113, 10] width 40 height 9
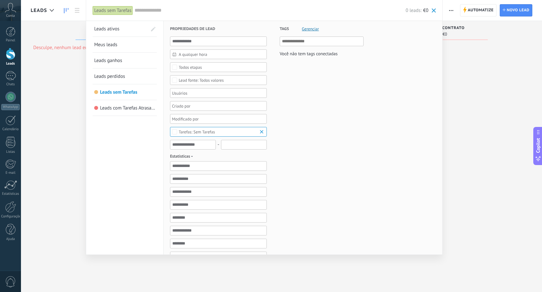
click at [307, 27] on span "Gerenciar" at bounding box center [310, 29] width 17 height 4
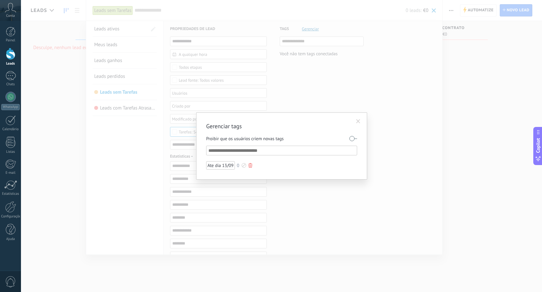
click at [217, 163] on div "Ate dia 13/09" at bounding box center [220, 165] width 29 height 8
click at [216, 167] on div "Ate dia 13/09" at bounding box center [220, 165] width 29 height 8
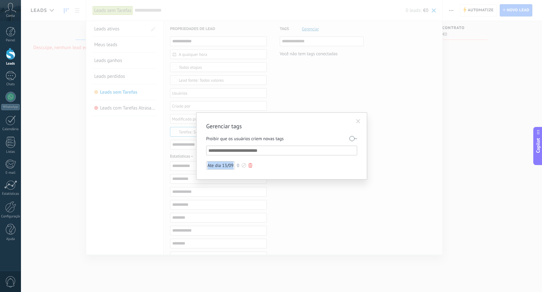
click at [216, 167] on div "Ate dia 13/09" at bounding box center [220, 165] width 29 height 8
click at [358, 123] on span at bounding box center [358, 121] width 4 height 5
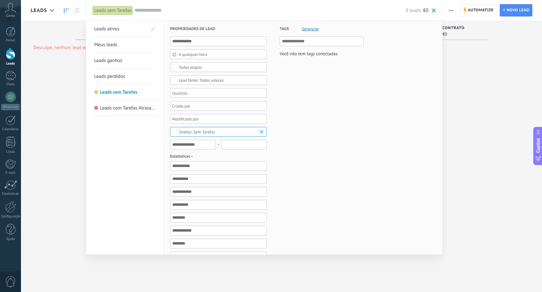
click at [113, 30] on span "Leads ativos" at bounding box center [106, 29] width 25 height 6
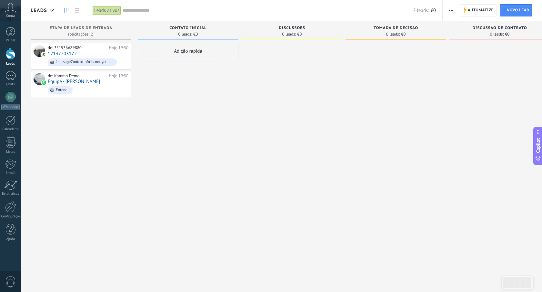
click at [449, 12] on span "button" at bounding box center [451, 10] width 4 height 12
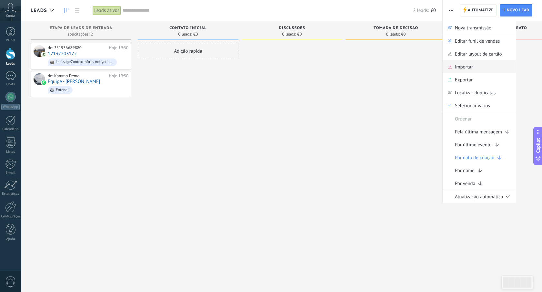
click at [465, 69] on span "Importar" at bounding box center [464, 66] width 18 height 13
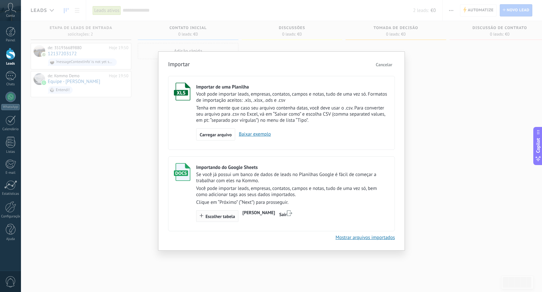
click at [219, 215] on button "Escolher tabela" at bounding box center [217, 216] width 42 height 12
click at [366, 240] on link "Mostrar arquivos importados" at bounding box center [365, 237] width 59 height 6
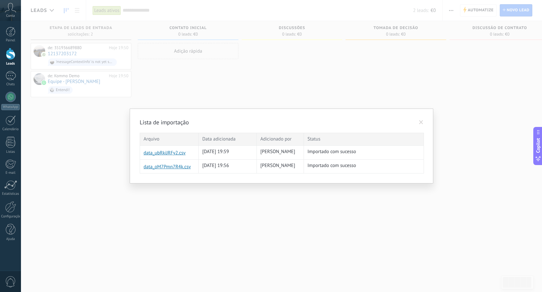
click at [168, 154] on link "data_ubRkiJRFy2.csv" at bounding box center [156, 153] width 24 height 6
click at [168, 167] on link "data_oM7Pmn7R4k.csv" at bounding box center [156, 167] width 24 height 6
click at [425, 123] on span at bounding box center [421, 122] width 11 height 11
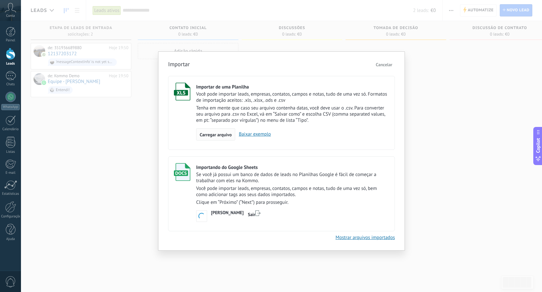
click at [222, 133] on span "Carregar arquivo" at bounding box center [216, 134] width 32 height 5
click at [0, 0] on input "Importar de uma Planilha Você pode importar leads, empresas, contatos, campos e…" at bounding box center [0, 0] width 0 height 0
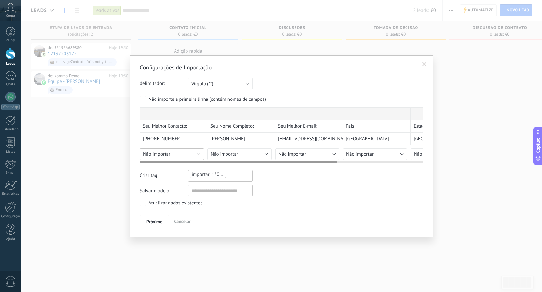
click at [189, 154] on div "Seu Melhor Contacto: Seu Nome Completo: Seu Melhor E-mail: País Estado Cidade […" at bounding box center [282, 135] width 284 height 56
click at [197, 147] on div "Não importar Novo campo personalizado Contato Nome completo Nome Sobrenome ID d…" at bounding box center [174, 152] width 68 height 15
click at [196, 153] on div "Seu Melhor Contacto: Seu Nome Completo: Seu Melhor E-mail: País Estado Cidade […" at bounding box center [282, 135] width 284 height 56
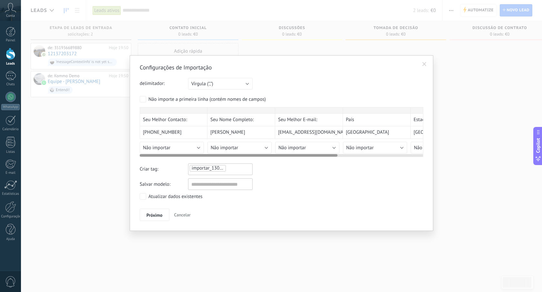
click at [194, 144] on div "Seu Melhor Contacto: Seu Nome Completo: Seu Melhor E-mail: País Estado Cidade […" at bounding box center [343, 130] width 407 height 46
click at [186, 152] on div "Seu Melhor Contacto: Seu Nome Completo: Seu Melhor E-mail: País Estado Cidade […" at bounding box center [282, 132] width 284 height 50
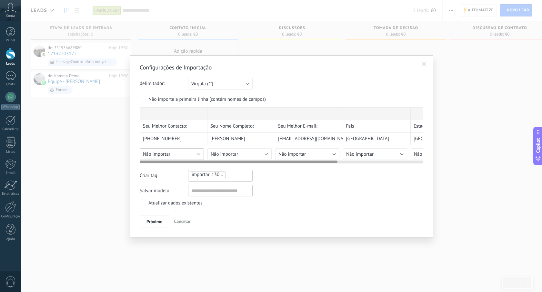
click at [195, 152] on div "Seu Melhor Contacto: Seu Nome Completo: Seu Melhor E-mail: País Estado Cidade […" at bounding box center [282, 135] width 284 height 56
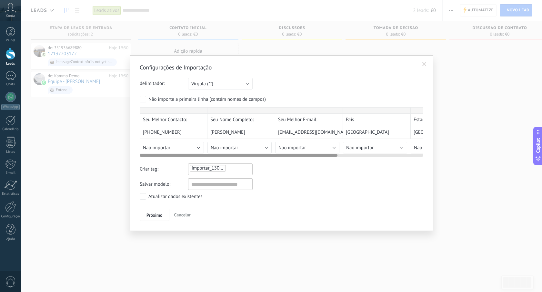
click at [194, 146] on div "Não importar Novo campo personalizado Contato Nome completo Nome Sobrenome ID d…" at bounding box center [174, 146] width 68 height 15
click at [177, 146] on div "Não importar Novo campo personalizado Contato Nome completo Nome Sobrenome ID d…" at bounding box center [174, 146] width 68 height 15
click at [174, 152] on div "Seu Melhor Contacto: Seu Nome Completo: Seu Melhor E-mail: País Estado Cidade […" at bounding box center [282, 132] width 284 height 50
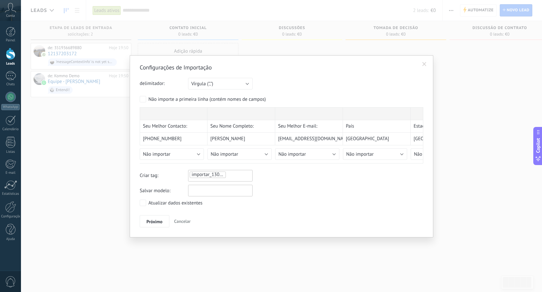
click at [190, 194] on input "text" at bounding box center [220, 191] width 65 height 12
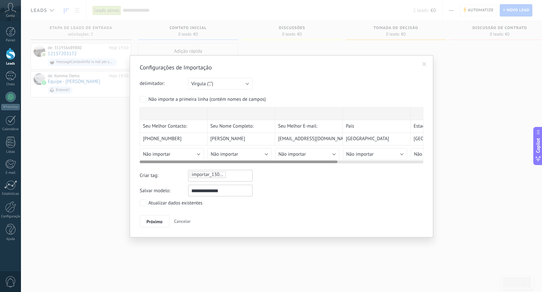
type input "**********"
click at [199, 150] on button "Não importar" at bounding box center [172, 154] width 64 height 12
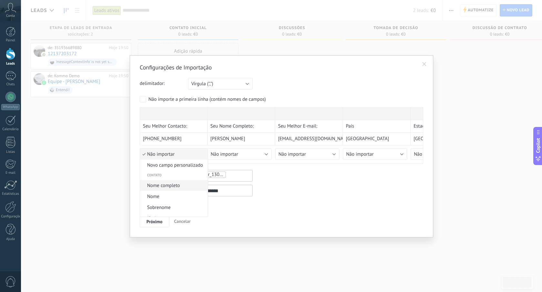
click at [179, 187] on span "Nome completo" at bounding box center [173, 185] width 66 height 6
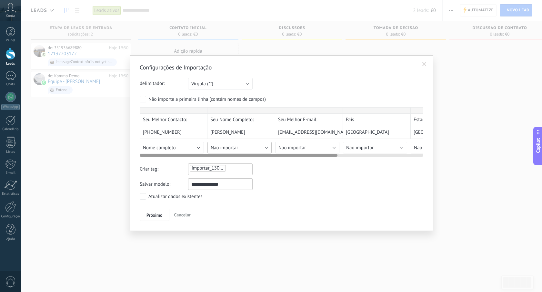
click at [226, 149] on button "Não importar" at bounding box center [239, 148] width 64 height 12
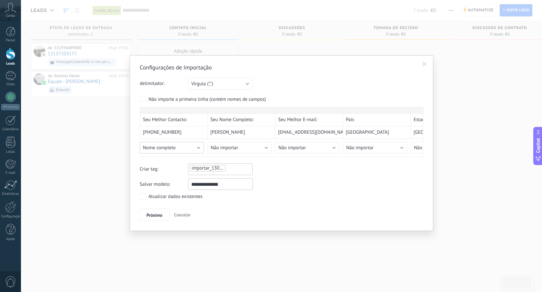
click at [194, 150] on button "Nome completo" at bounding box center [172, 148] width 64 height 12
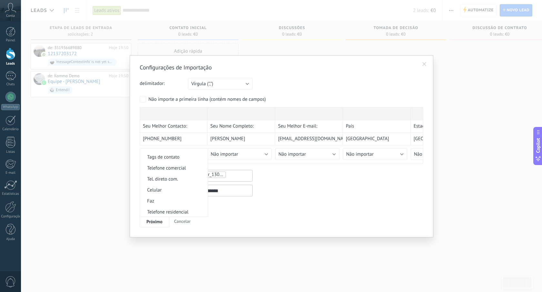
scroll to position [128, 0]
click at [168, 188] on span "Celular" at bounding box center [173, 189] width 66 height 6
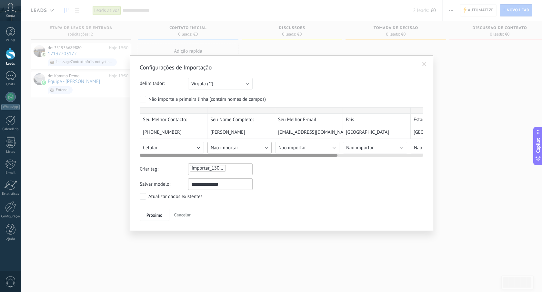
click at [229, 149] on button "Não importar" at bounding box center [239, 148] width 64 height 12
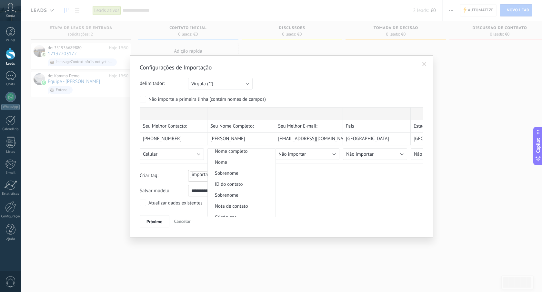
scroll to position [34, 0]
click at [239, 154] on span "Nome completo" at bounding box center [241, 152] width 66 height 6
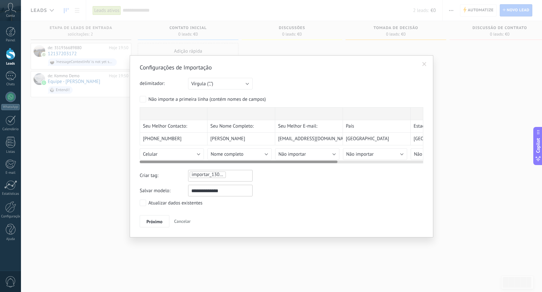
click at [296, 147] on div "Não importar Novo campo personalizado Contato Nome completo Nome Sobrenome ID d…" at bounding box center [309, 152] width 68 height 15
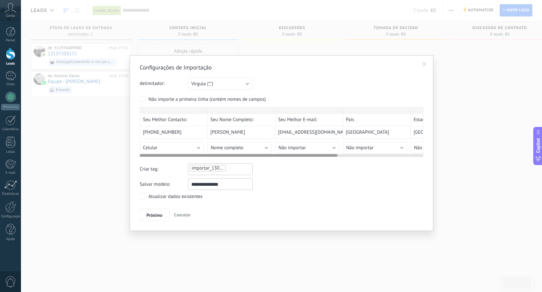
click at [296, 147] on div "Não importar Novo campo personalizado Contato Nome completo Nome Sobrenome ID d…" at bounding box center [309, 146] width 68 height 15
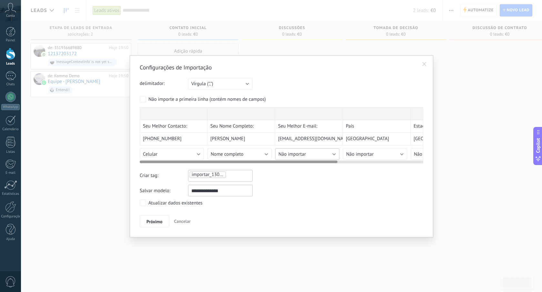
click at [310, 148] on button "Não importar" at bounding box center [307, 154] width 64 height 12
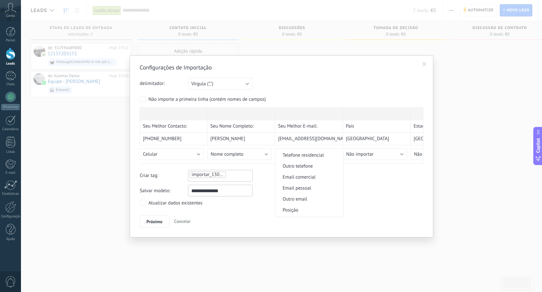
scroll to position [190, 0]
click at [300, 187] on li "Email pessoal" at bounding box center [310, 181] width 68 height 11
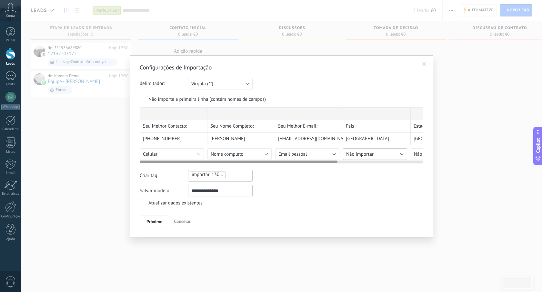
click at [366, 149] on button "Não importar" at bounding box center [375, 154] width 64 height 12
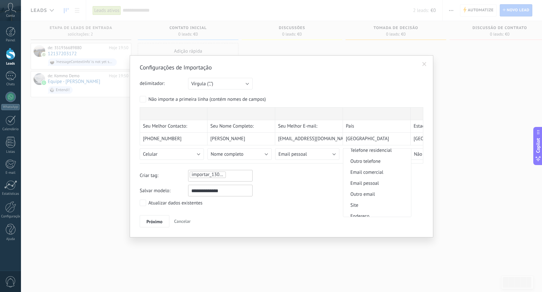
scroll to position [639, 0]
click at [367, 213] on span "Endereço" at bounding box center [376, 211] width 66 height 6
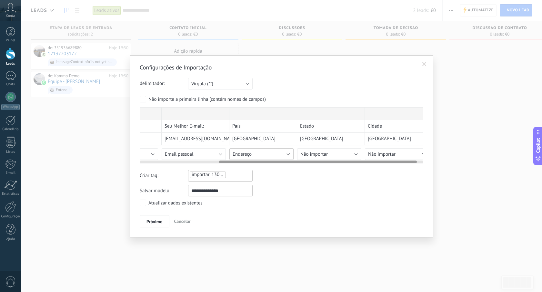
scroll to position [0, 117]
click at [322, 151] on span "Não importar" at bounding box center [310, 154] width 27 height 6
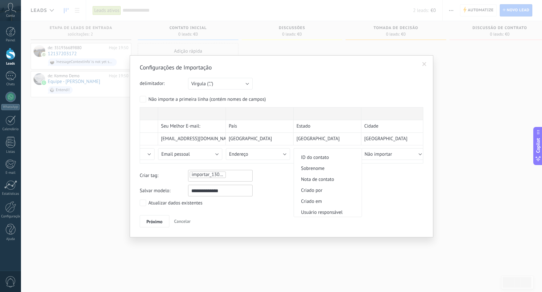
scroll to position [62, 0]
click at [324, 152] on li "ID do contato" at bounding box center [328, 155] width 68 height 11
click at [161, 218] on button "Próximo" at bounding box center [155, 221] width 30 height 12
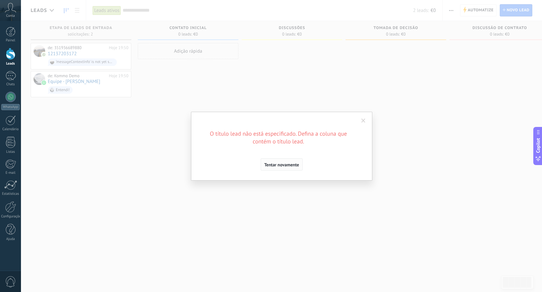
click at [282, 164] on span "Tentar novamente" at bounding box center [281, 164] width 35 height 5
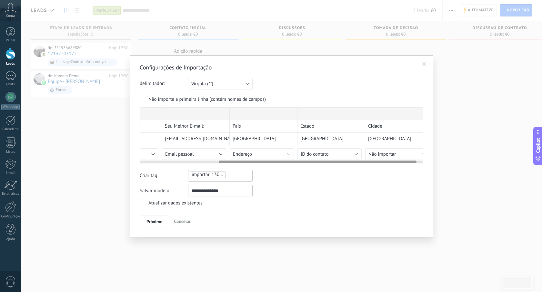
scroll to position [0, 123]
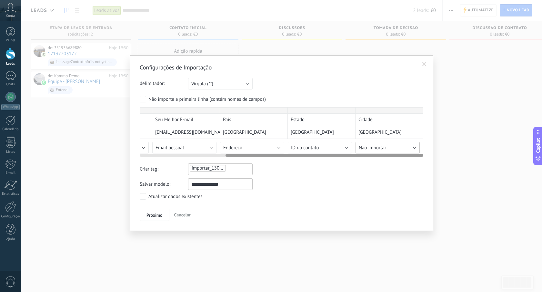
click at [395, 150] on button "Não importar" at bounding box center [388, 148] width 64 height 12
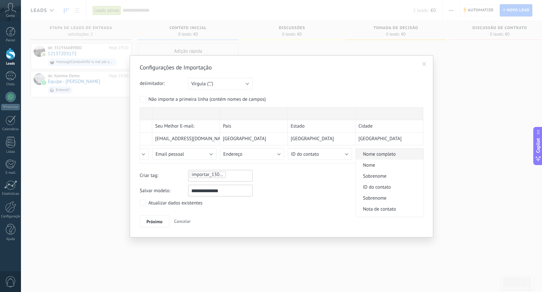
scroll to position [43, 0]
click at [389, 195] on span "Nota de contato" at bounding box center [389, 197] width 66 height 6
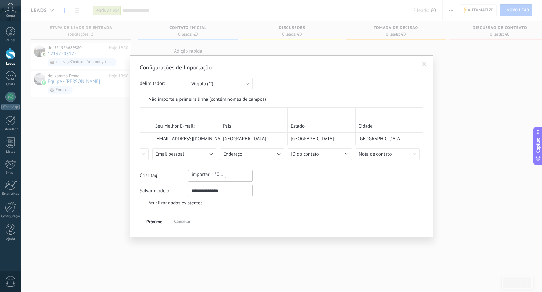
scroll to position [0, 0]
click at [156, 221] on span "Próximo" at bounding box center [154, 221] width 16 height 5
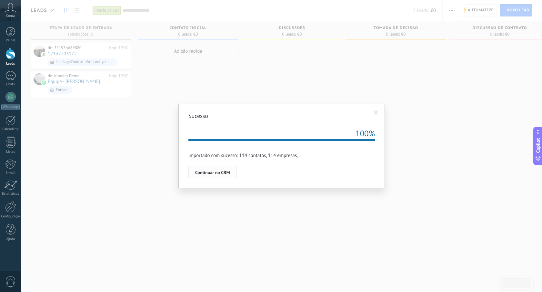
click at [222, 170] on span "Continuar no CRM" at bounding box center [212, 172] width 35 height 5
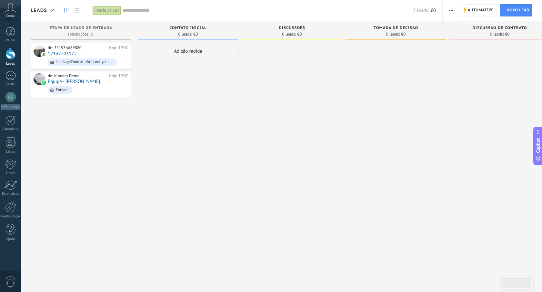
click at [110, 15] on div "Leads ativos" at bounding box center [107, 10] width 28 height 9
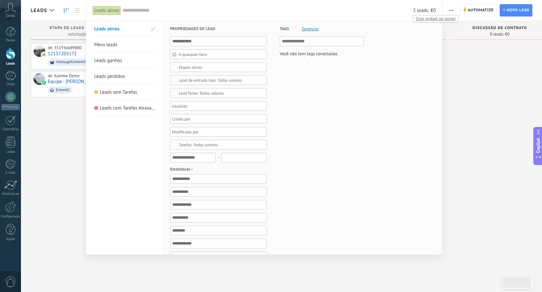
click at [416, 13] on span "2 leads:" at bounding box center [421, 10] width 16 height 6
click at [431, 21] on span "Criar widget no painel" at bounding box center [435, 18] width 45 height 7
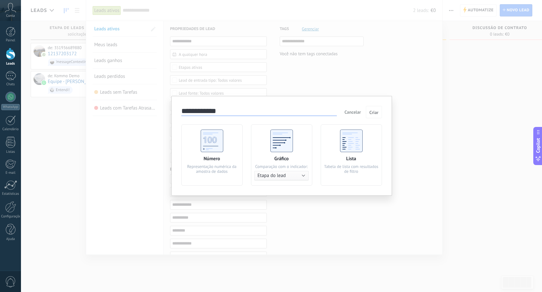
click at [358, 112] on span "Cancelar" at bounding box center [353, 112] width 16 height 6
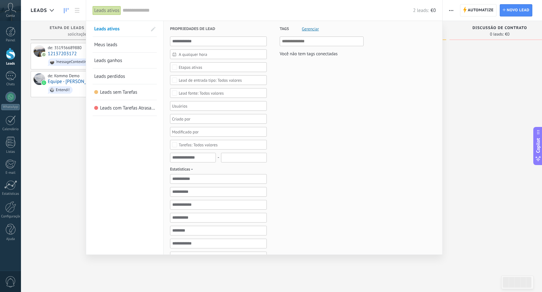
click at [451, 10] on div at bounding box center [271, 146] width 542 height 292
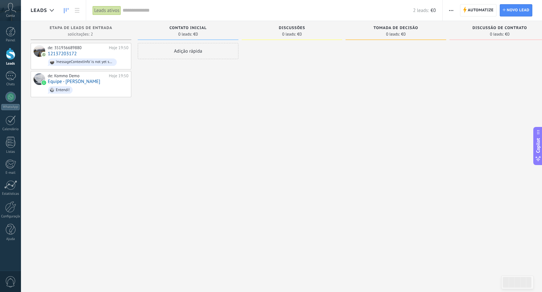
click at [451, 10] on icon "button" at bounding box center [451, 10] width 4 height 1
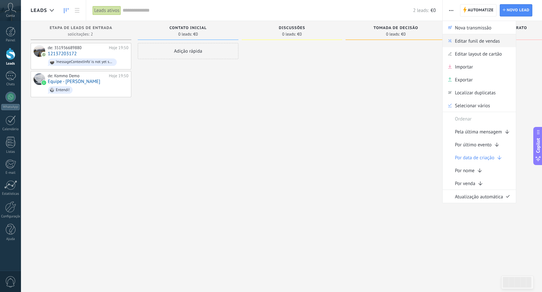
click at [459, 43] on span "Editar funil de vendas" at bounding box center [477, 40] width 45 height 13
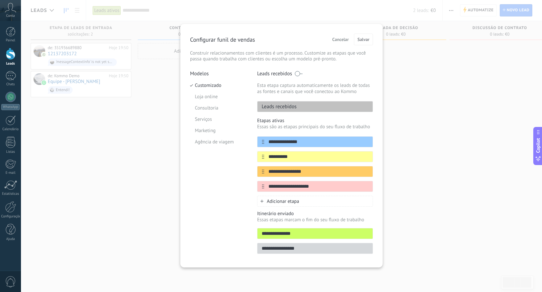
click at [312, 109] on div "Leads recebidos" at bounding box center [315, 106] width 116 height 11
click at [206, 132] on li "Marketing" at bounding box center [218, 130] width 57 height 11
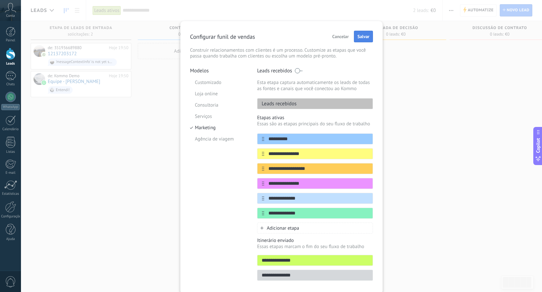
click at [363, 38] on span "Salvar" at bounding box center [363, 36] width 12 height 5
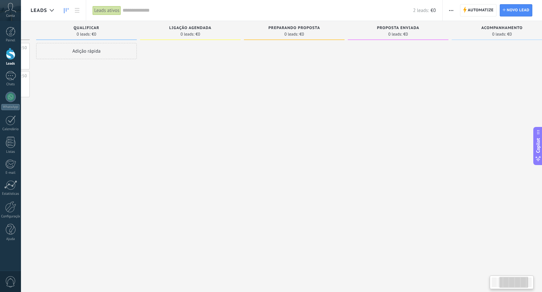
scroll to position [0, 226]
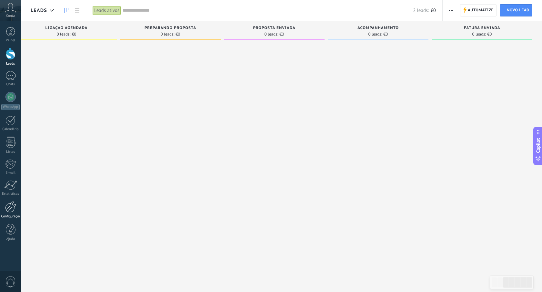
click at [12, 207] on div at bounding box center [10, 206] width 11 height 11
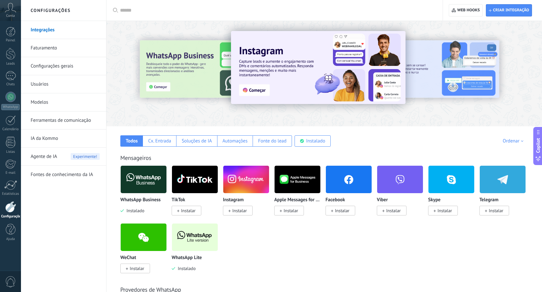
click at [34, 81] on link "Usuários" at bounding box center [65, 84] width 69 height 18
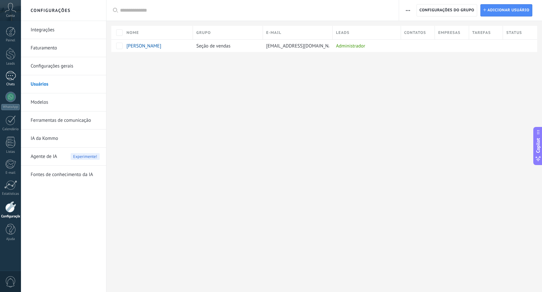
click at [9, 77] on div at bounding box center [10, 75] width 10 height 9
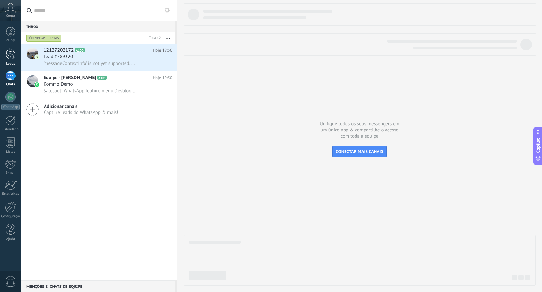
click at [15, 60] on link "Leads" at bounding box center [10, 57] width 21 height 18
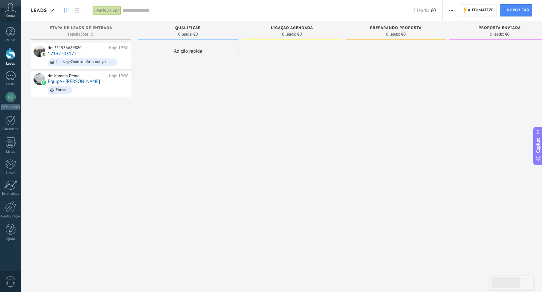
click at [453, 13] on span "button" at bounding box center [451, 10] width 4 height 12
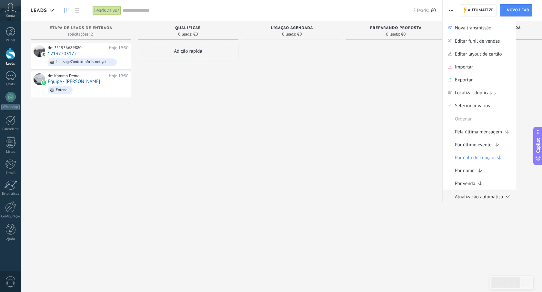
click at [468, 195] on span "Atualização automática" at bounding box center [479, 196] width 48 height 13
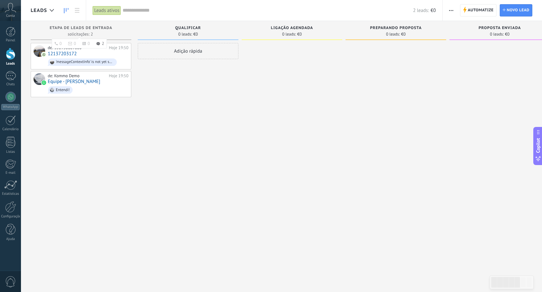
click at [88, 30] on span "Etapa de leads de entrada" at bounding box center [81, 28] width 63 height 5
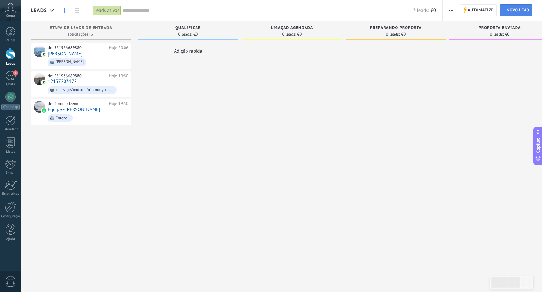
click at [508, 12] on span "Novo lead" at bounding box center [518, 11] width 23 height 12
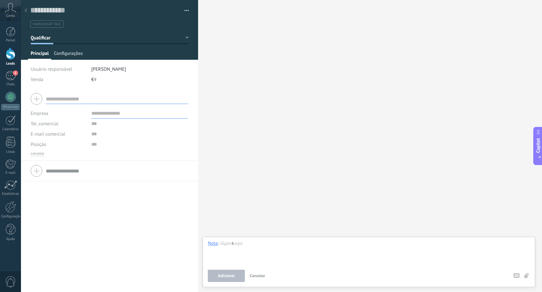
click at [73, 54] on span "Configurações" at bounding box center [68, 54] width 29 height 9
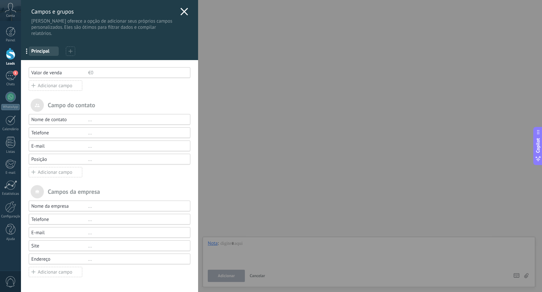
click at [183, 14] on icon at bounding box center [184, 12] width 8 height 8
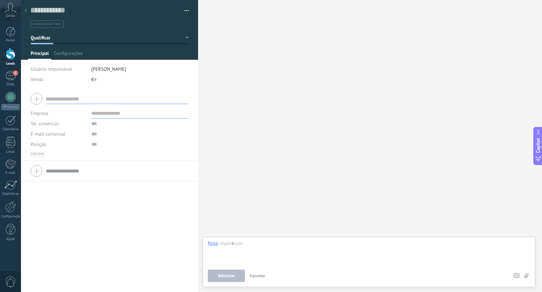
click at [27, 11] on icon at bounding box center [26, 10] width 3 height 4
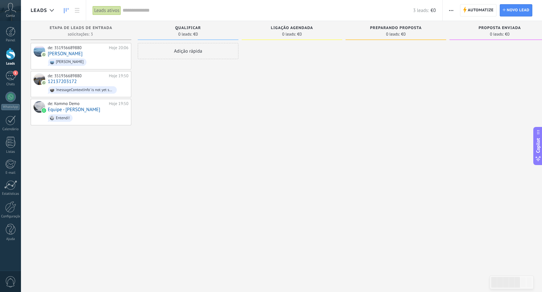
click at [453, 10] on button "button" at bounding box center [451, 10] width 9 height 12
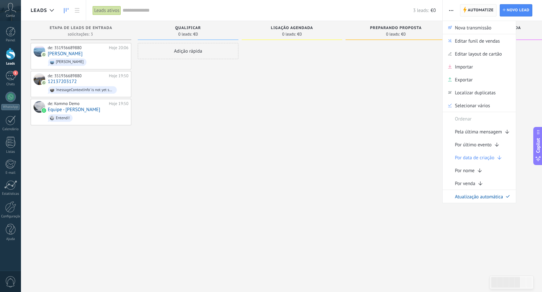
click at [470, 8] on span "Automatize" at bounding box center [481, 11] width 26 height 12
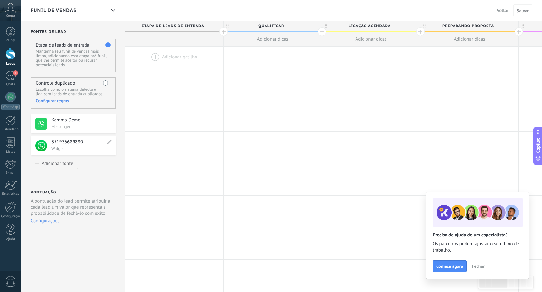
click at [90, 138] on div "**********" at bounding box center [74, 145] width 86 height 19
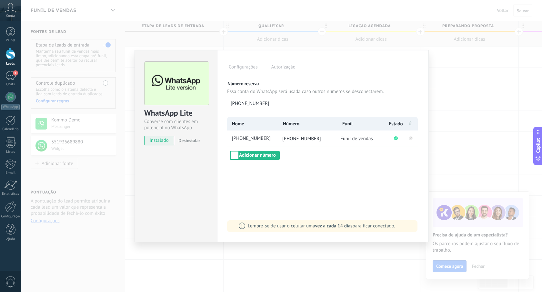
click at [449, 112] on div "WhatsApp Lite Converse com clientes em potencial no WhatsApp instalado Desinsta…" at bounding box center [281, 146] width 521 height 292
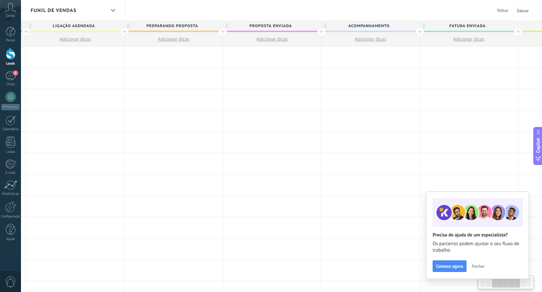
scroll to position [0, 469]
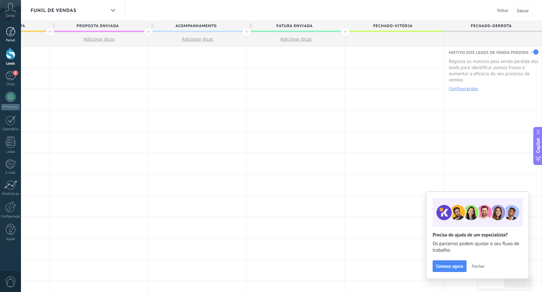
click at [13, 35] on div at bounding box center [11, 32] width 10 height 10
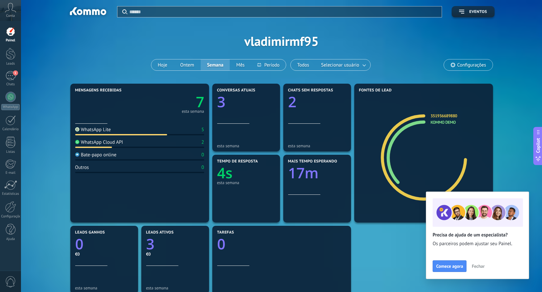
click at [480, 267] on span "Fechar" at bounding box center [478, 266] width 13 height 5
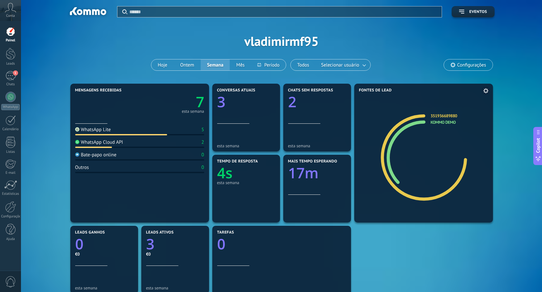
click at [445, 191] on icon at bounding box center [423, 157] width 80 height 75
click at [279, 46] on div "Aplicar Eventos vladimirmf95 Hoje Ontem Semana Mês Todos Selecionar usuário Con…" at bounding box center [282, 41] width 502 height 82
click at [291, 39] on div "Aplicar Eventos vladimirmf95 Hoje Ontem Semana Mês Todos Selecionar usuário Con…" at bounding box center [282, 41] width 502 height 82
click at [459, 65] on span "Configurações" at bounding box center [471, 64] width 29 height 5
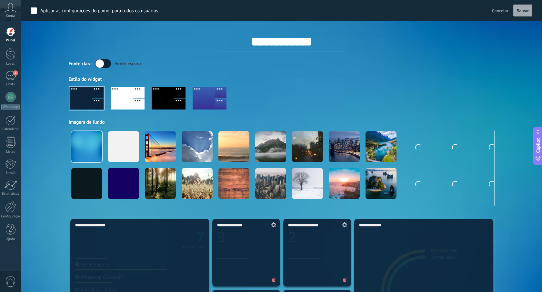
click at [268, 42] on input "**********" at bounding box center [281, 41] width 129 height 19
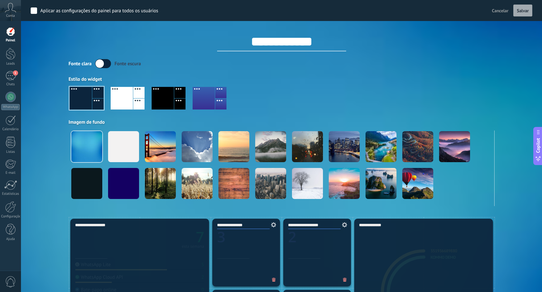
click at [268, 42] on input "**********" at bounding box center [281, 41] width 129 height 19
click at [322, 60] on div "Fonte clara Fonte escura" at bounding box center [282, 63] width 426 height 9
click at [310, 48] on input "**********" at bounding box center [281, 41] width 129 height 19
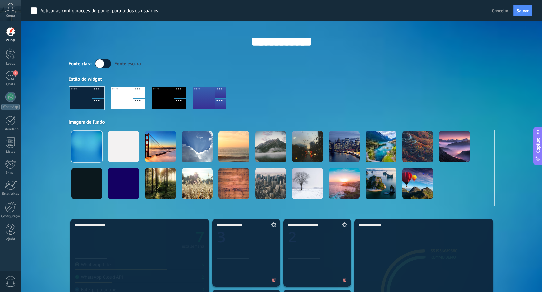
click at [310, 48] on input "**********" at bounding box center [281, 41] width 129 height 19
type input "**********"
click at [424, 62] on div "Fonte clara Fonte escura" at bounding box center [282, 63] width 426 height 9
click at [8, 77] on div "1" at bounding box center [10, 75] width 10 height 9
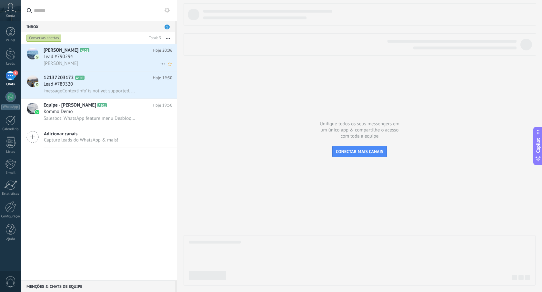
click at [50, 56] on span "Lead #790294" at bounding box center [58, 57] width 29 height 6
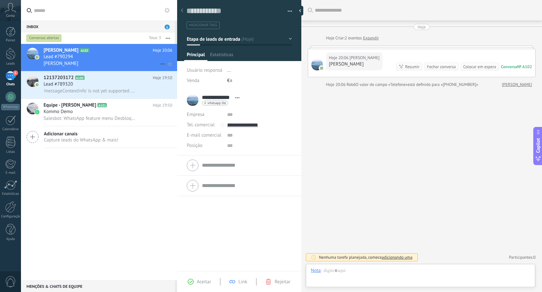
scroll to position [10, 0]
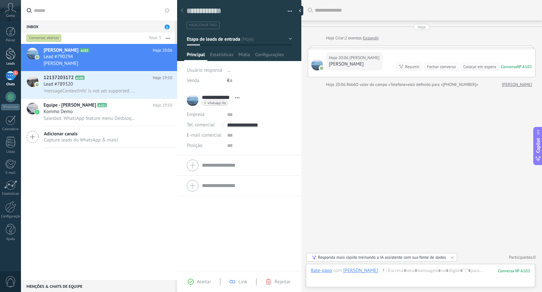
click at [12, 59] on div at bounding box center [11, 54] width 10 height 12
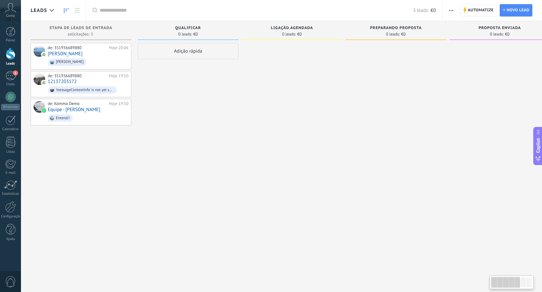
click at [13, 87] on div "Painel Leads 1 Chats WhatsApp Clientes" at bounding box center [10, 137] width 21 height 221
click at [12, 97] on div at bounding box center [10, 97] width 10 height 10
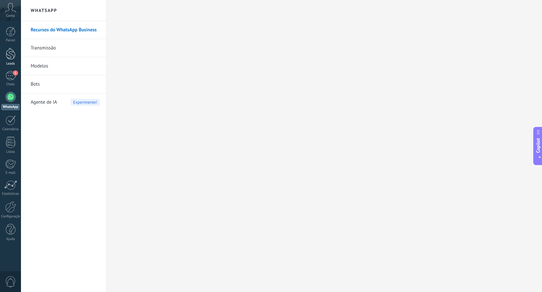
click at [13, 53] on div at bounding box center [11, 54] width 10 height 12
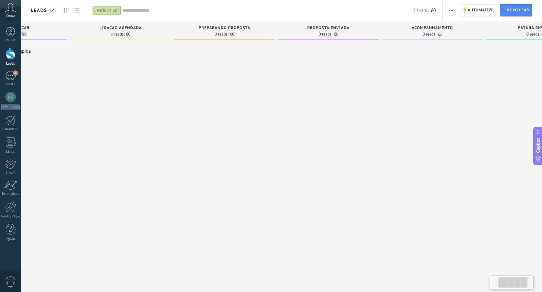
scroll to position [0, 226]
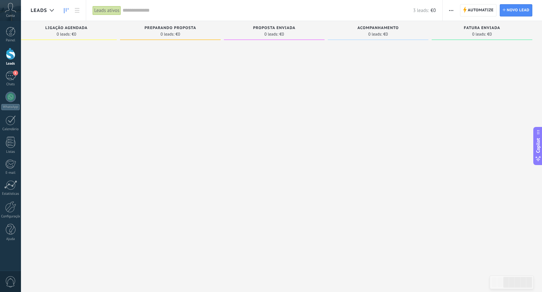
click at [103, 14] on div "Leads ativos" at bounding box center [107, 10] width 28 height 9
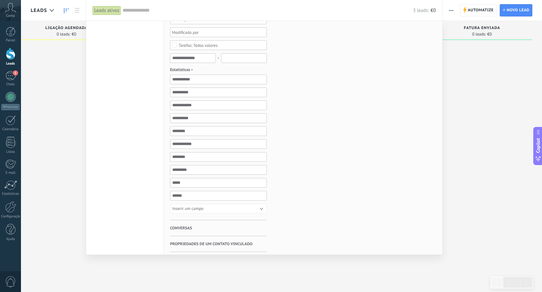
scroll to position [131, 0]
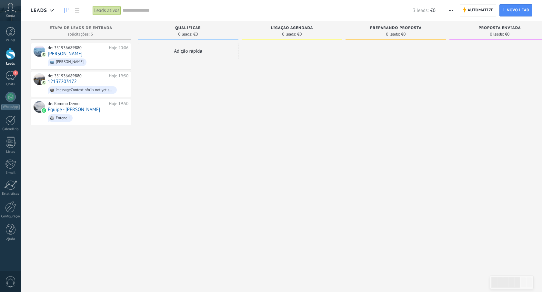
click at [448, 10] on button "button" at bounding box center [450, 10] width 9 height 12
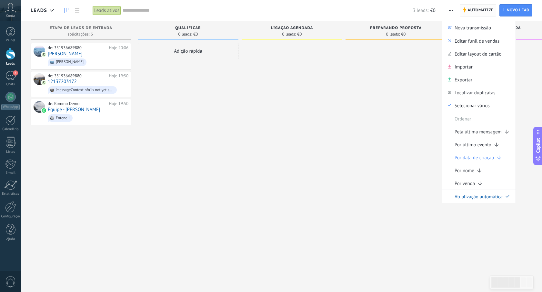
click at [466, 11] on span "Automatize Automatize" at bounding box center [478, 10] width 36 height 12
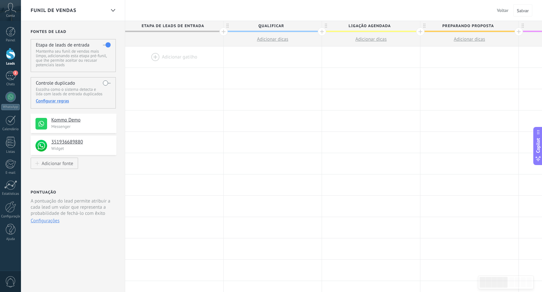
click at [499, 11] on span "Voltar" at bounding box center [503, 10] width 12 height 6
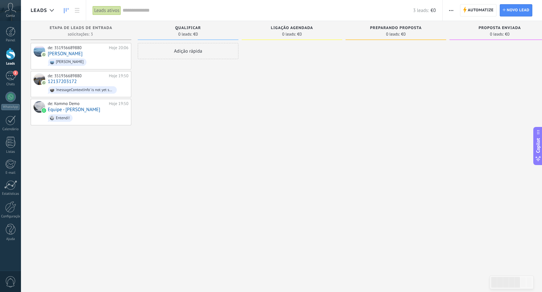
click at [448, 11] on button "button" at bounding box center [451, 10] width 9 height 12
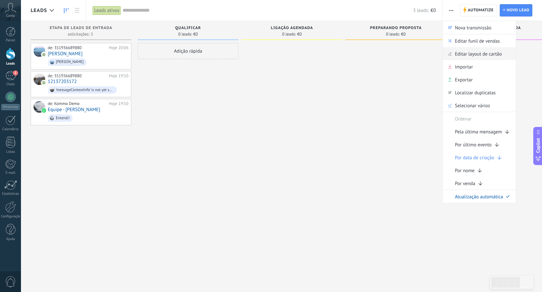
click at [463, 55] on span "Editar layout de cartão" at bounding box center [478, 53] width 47 height 13
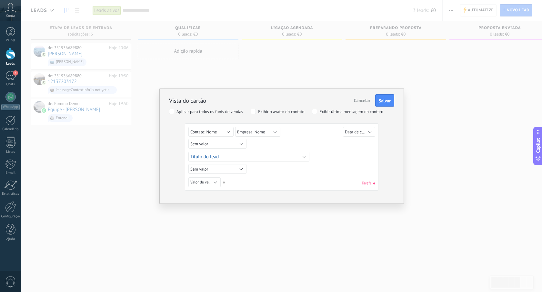
click at [357, 98] on span "Cancelar" at bounding box center [362, 100] width 16 height 6
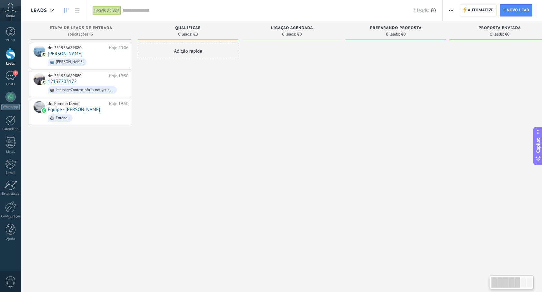
click at [446, 10] on div "Automatize Nova transmissão Editar funil de vendas Editar layout de cartão Impo…" at bounding box center [451, 10] width 11 height 13
click at [449, 10] on use "button" at bounding box center [451, 10] width 4 height 1
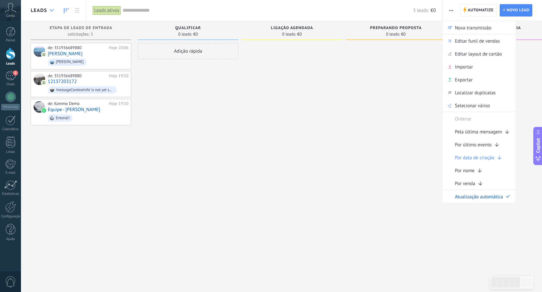
click at [49, 10] on div at bounding box center [51, 10] width 11 height 13
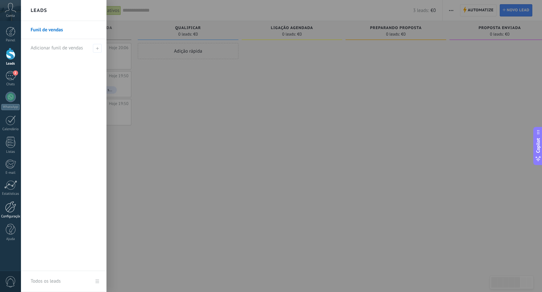
click at [14, 204] on div at bounding box center [10, 206] width 11 height 11
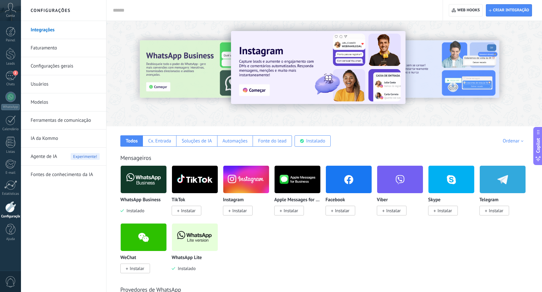
click at [67, 64] on link "Configurações gerais" at bounding box center [65, 66] width 69 height 18
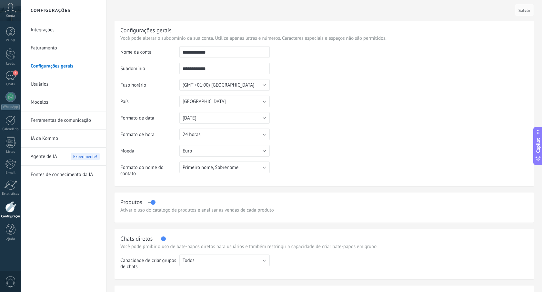
click at [207, 49] on input "**********" at bounding box center [224, 52] width 90 height 12
type input "**********"
click at [402, 81] on td at bounding box center [399, 79] width 258 height 66
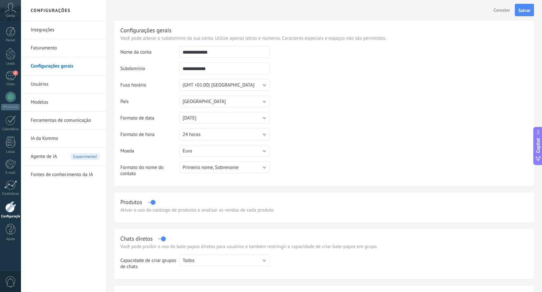
click at [229, 70] on input "**********" at bounding box center [224, 69] width 90 height 12
type input "*"
type input "*********"
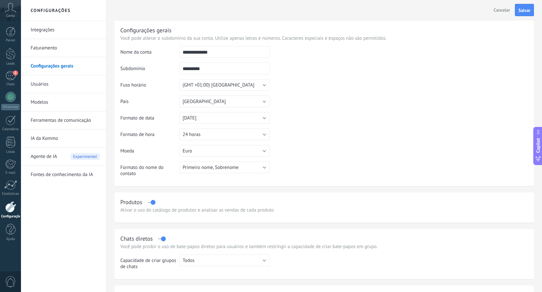
click at [330, 84] on td at bounding box center [399, 79] width 258 height 66
click at [519, 10] on span "Salvar" at bounding box center [524, 10] width 12 height 5
